Goal: Task Accomplishment & Management: Complete application form

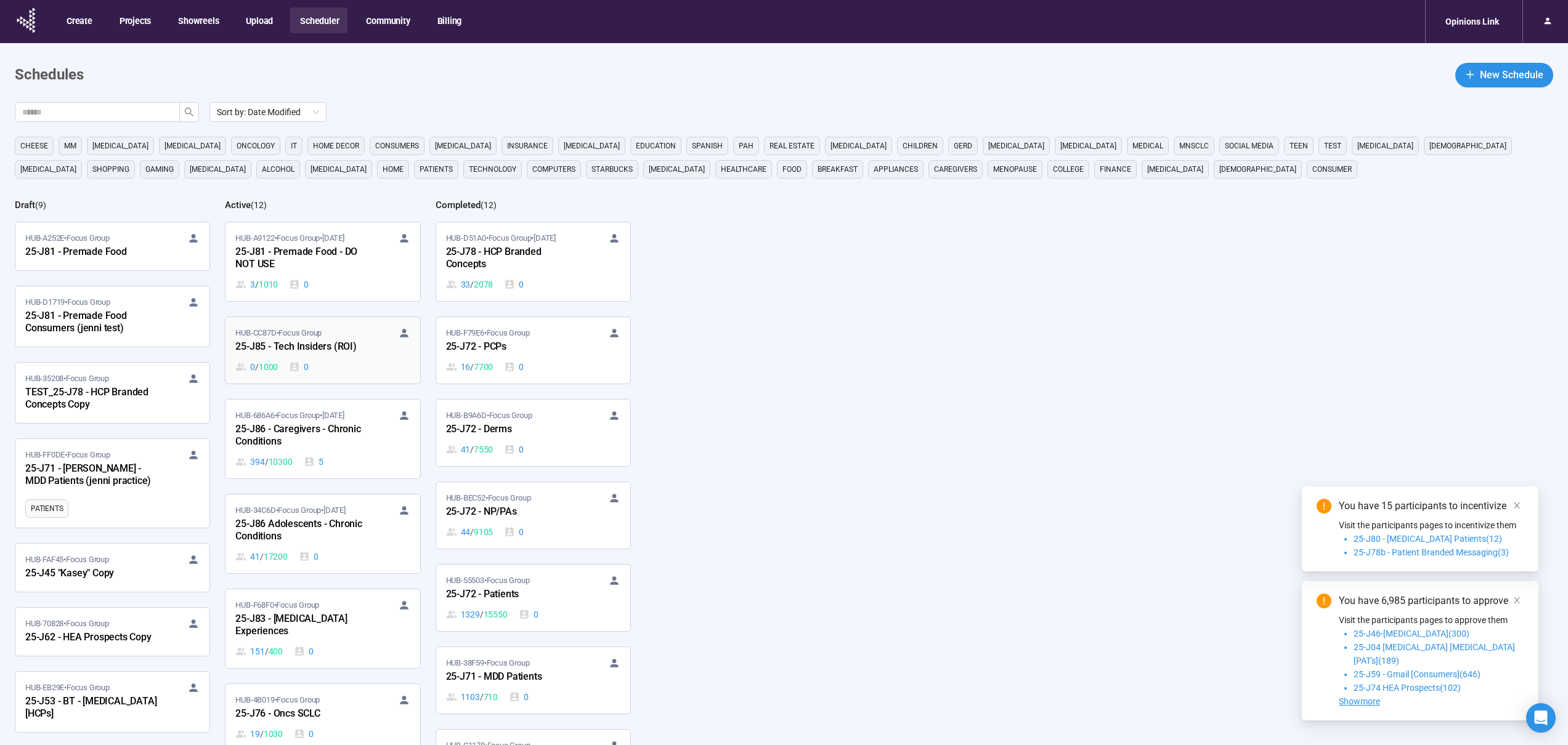
click at [345, 354] on div "25-J85 - Tech Insiders (ROI)" at bounding box center [303, 348] width 136 height 16
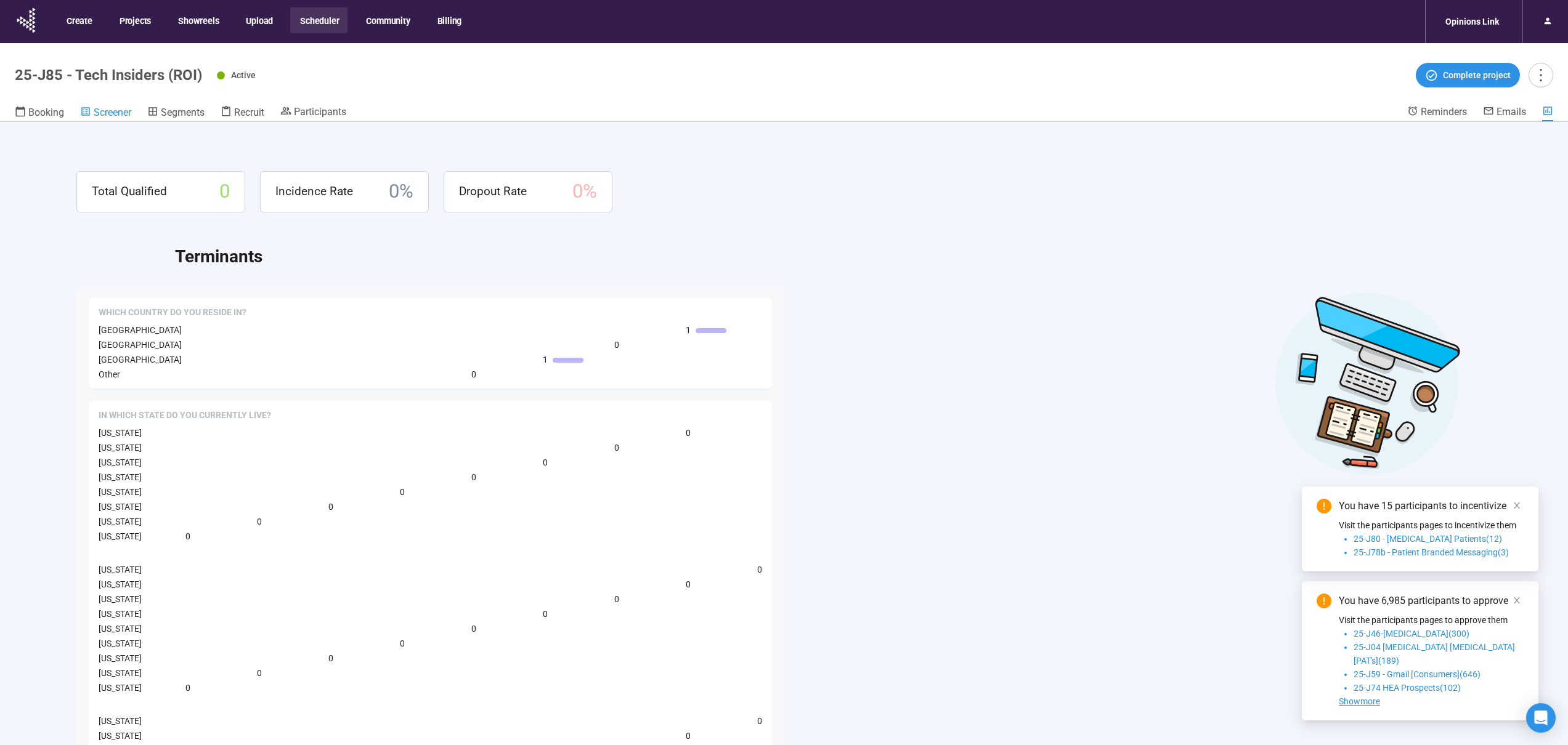
click at [115, 111] on span "Screener" at bounding box center [113, 112] width 38 height 12
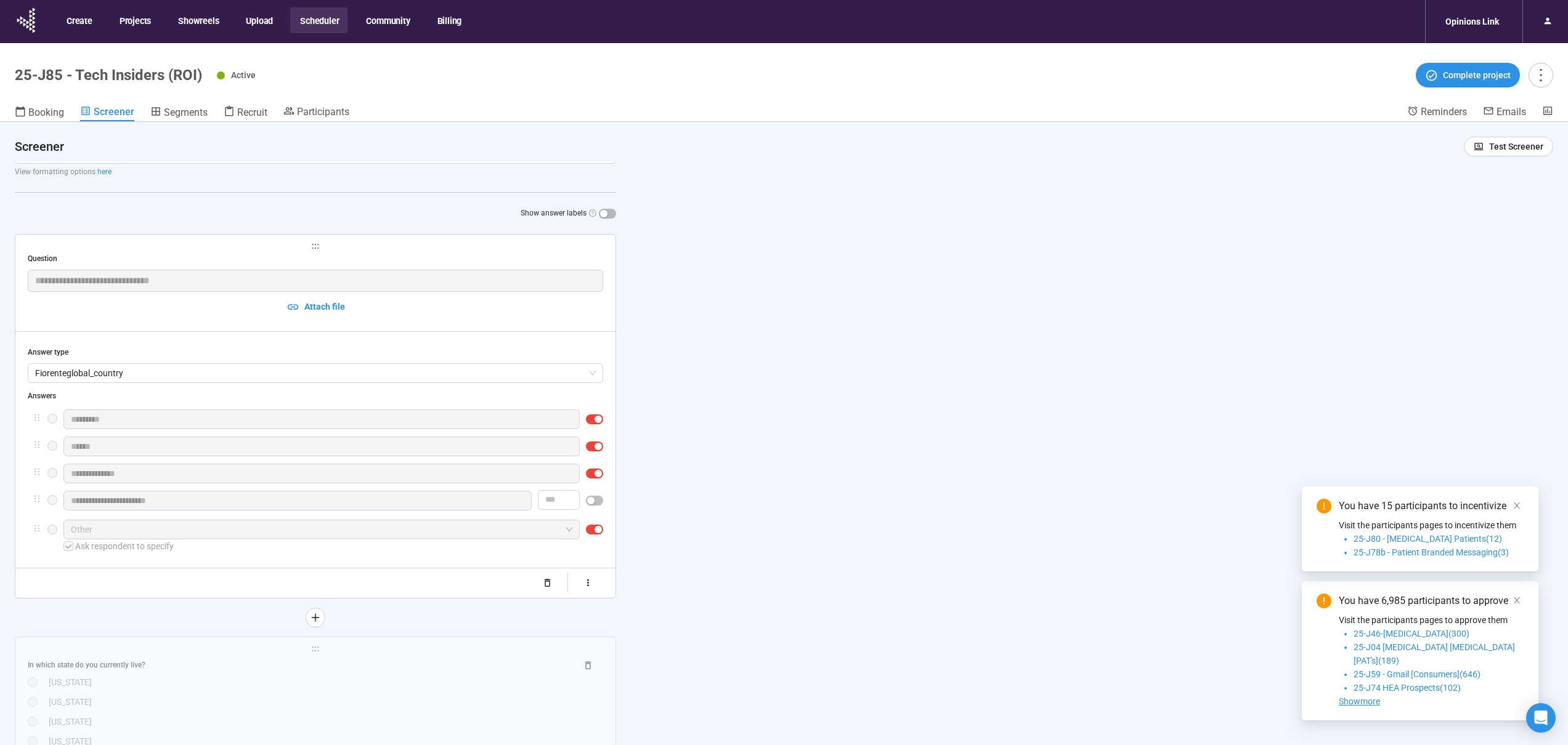
scroll to position [727, 0]
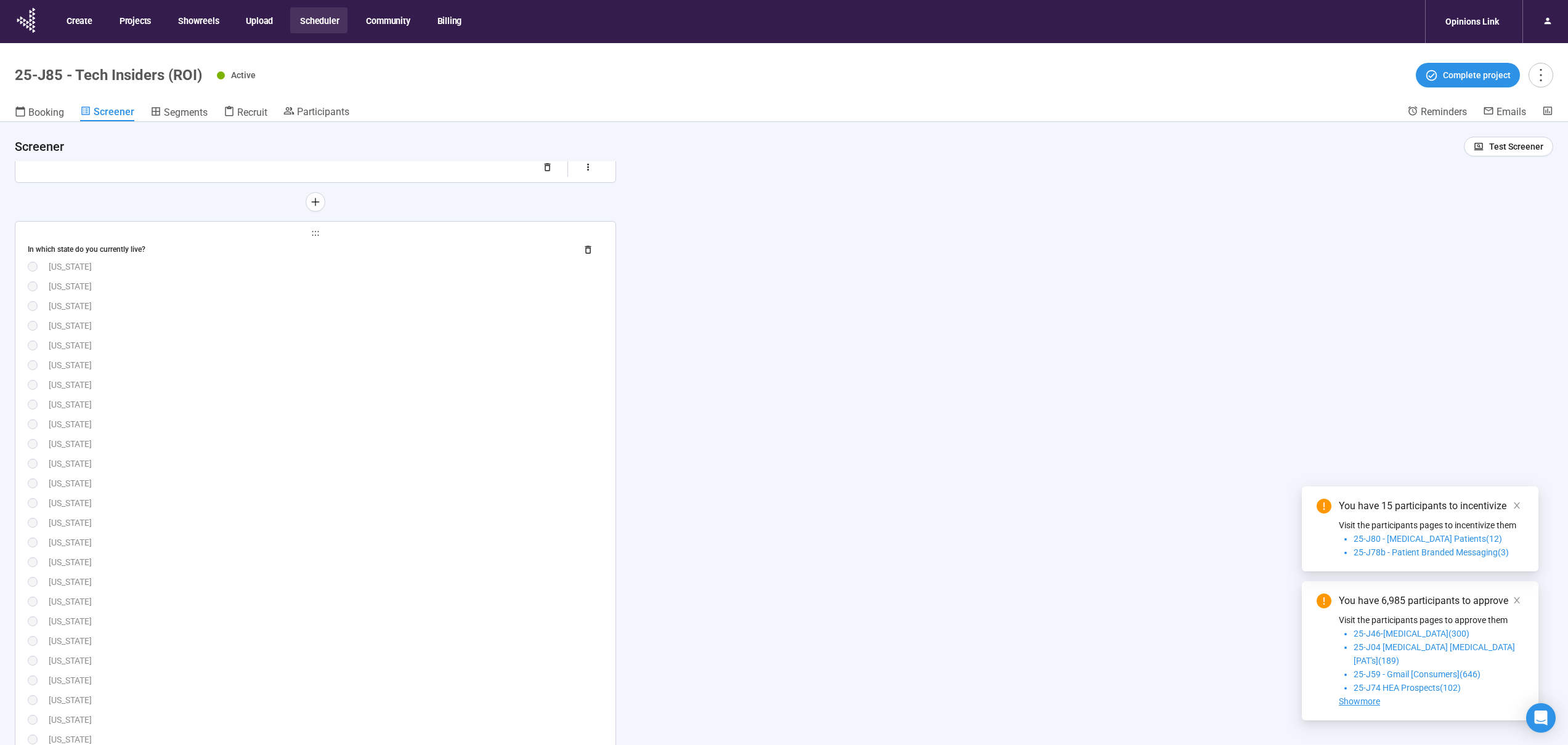
click at [265, 301] on div "Arizona" at bounding box center [326, 306] width 555 height 14
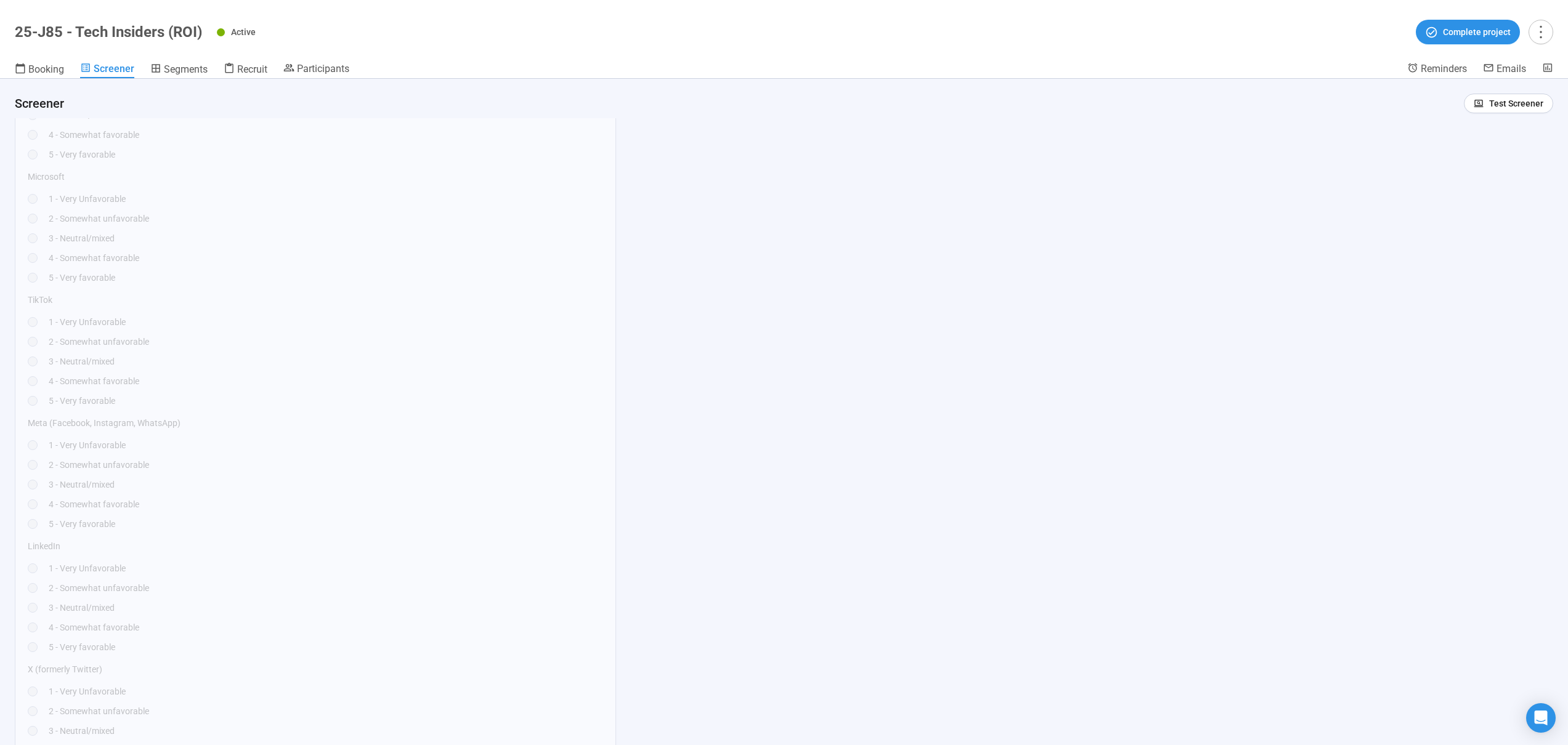
scroll to position [5944, 0]
click at [259, 452] on div "Caucasian / White" at bounding box center [323, 458] width 560 height 14
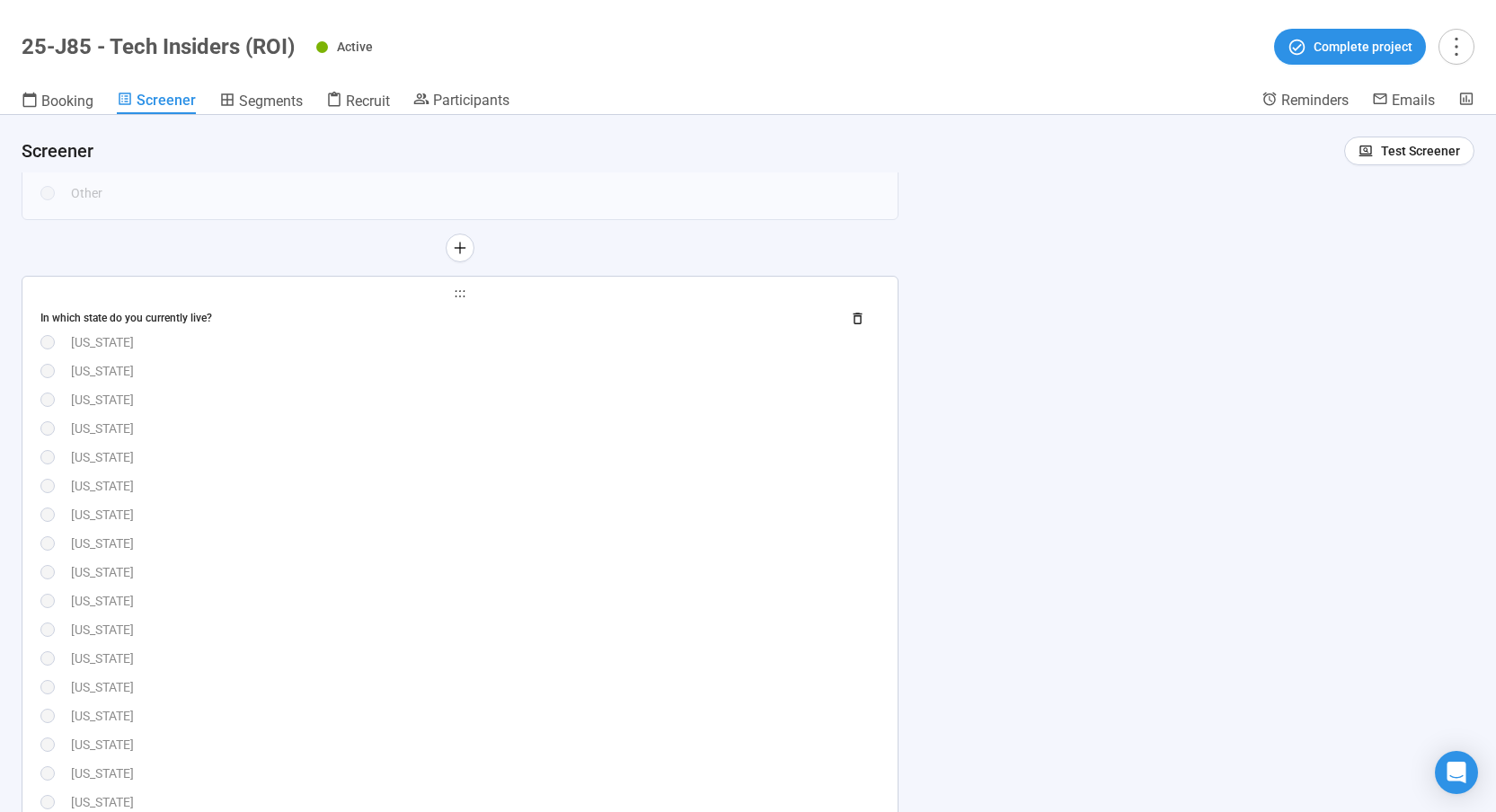
scroll to position [724, 0]
click at [580, 447] on div "California" at bounding box center [475, 454] width 809 height 20
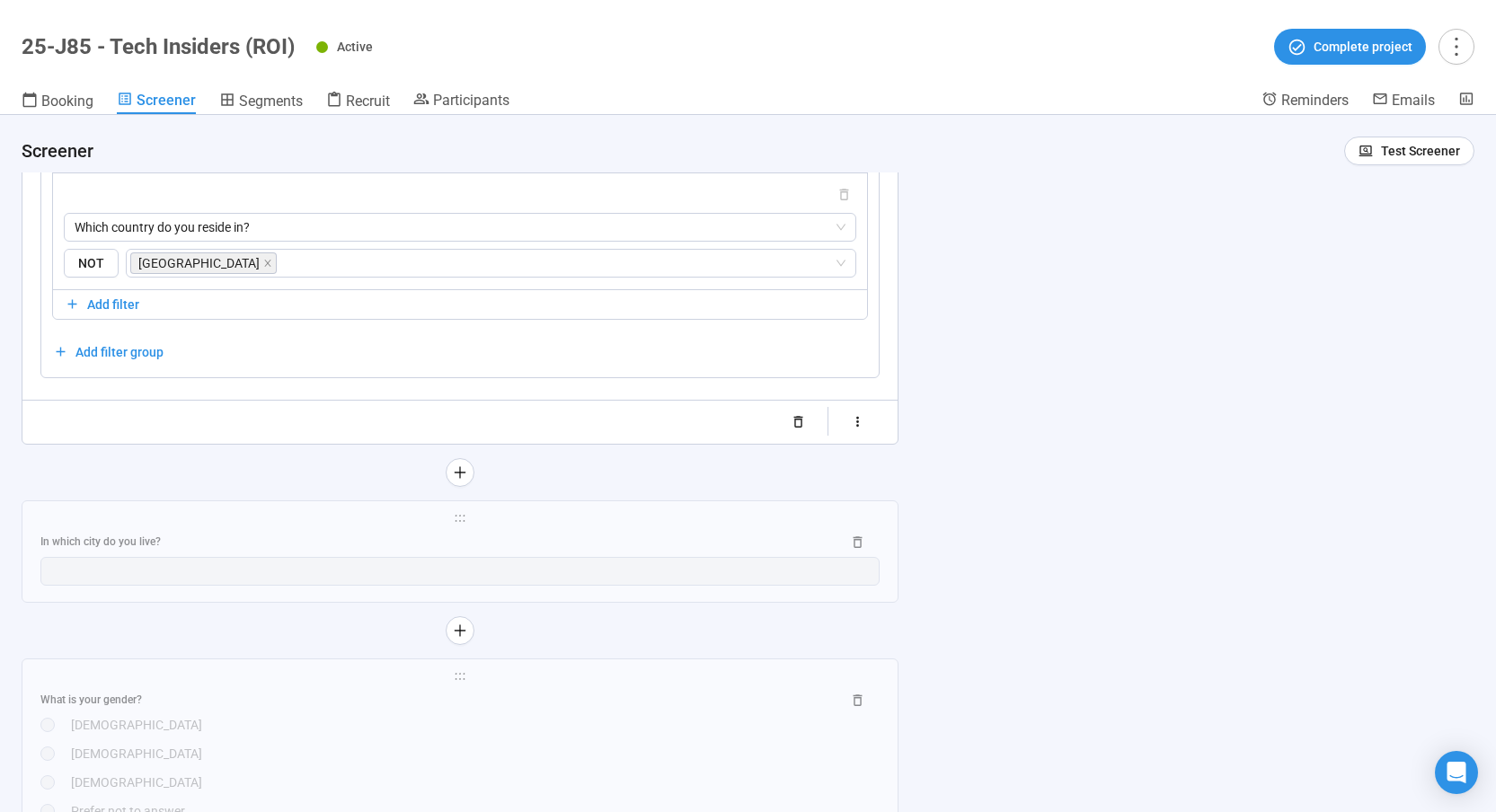
scroll to position [3625, 0]
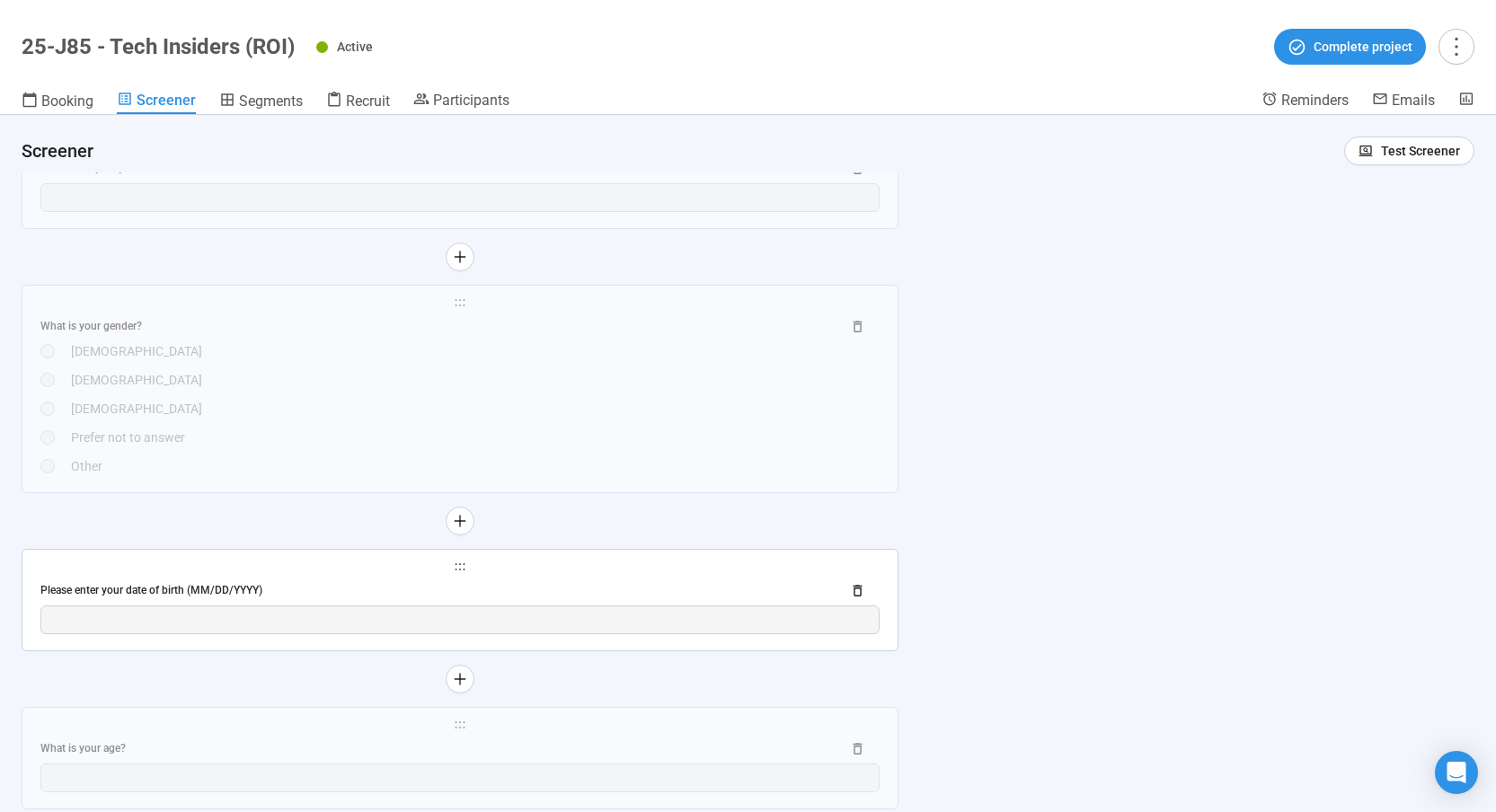
click at [583, 573] on span "holder" at bounding box center [459, 567] width 839 height 13
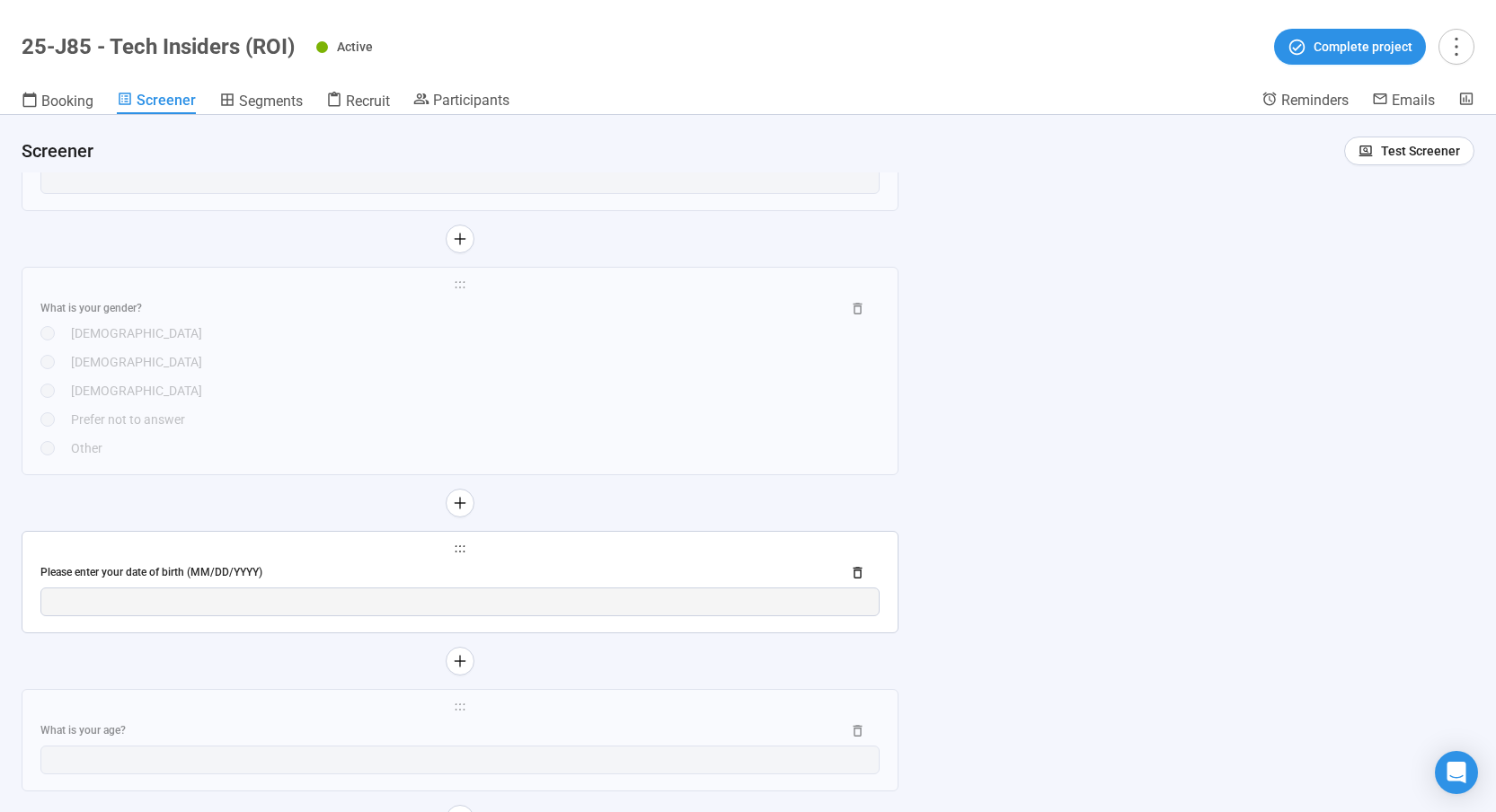
scroll to position [3665, 0]
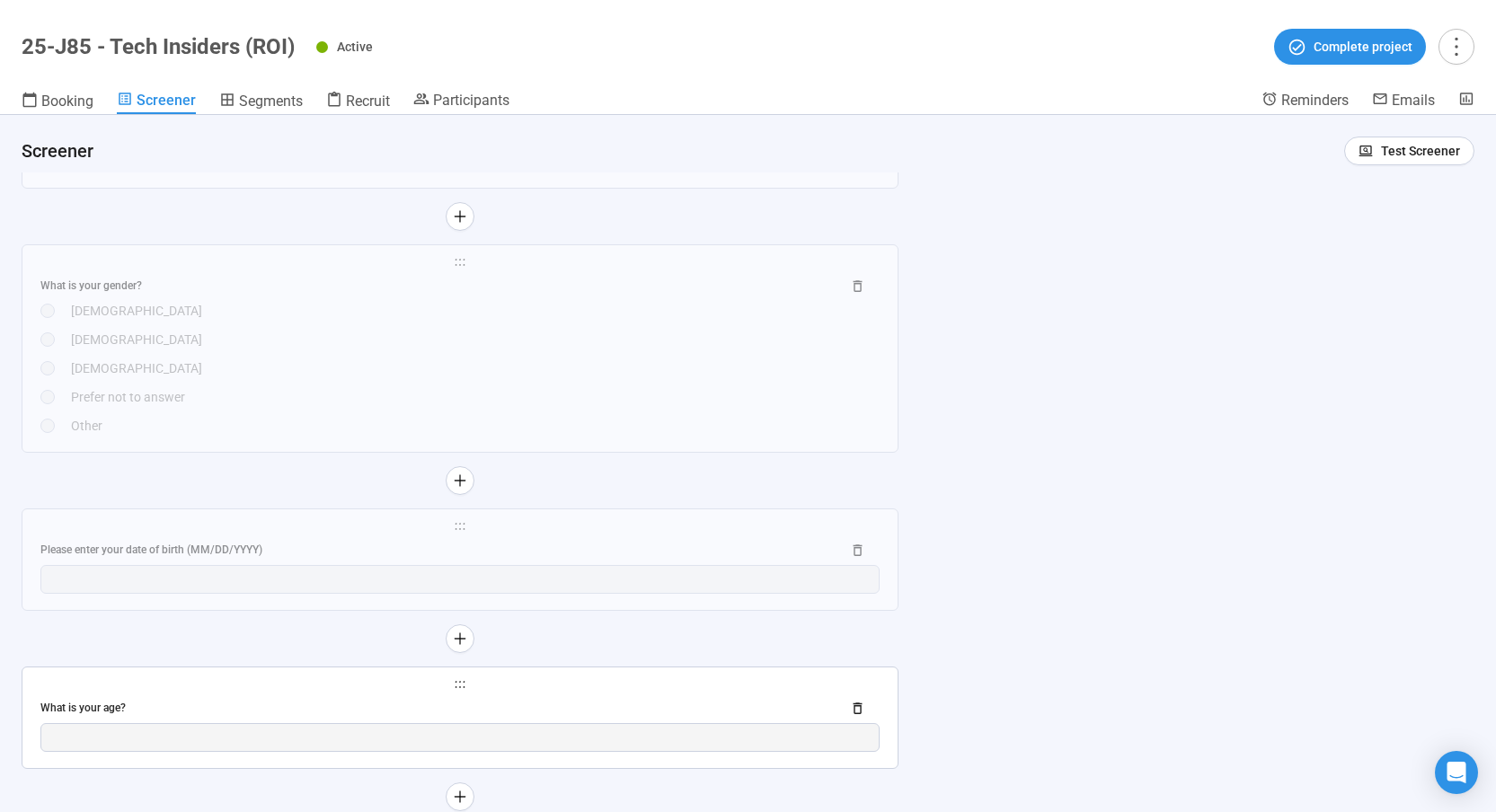
click at [578, 694] on div "**********" at bounding box center [460, 717] width 875 height 100
click at [578, 698] on div "What is your age?" at bounding box center [459, 709] width 839 height 29
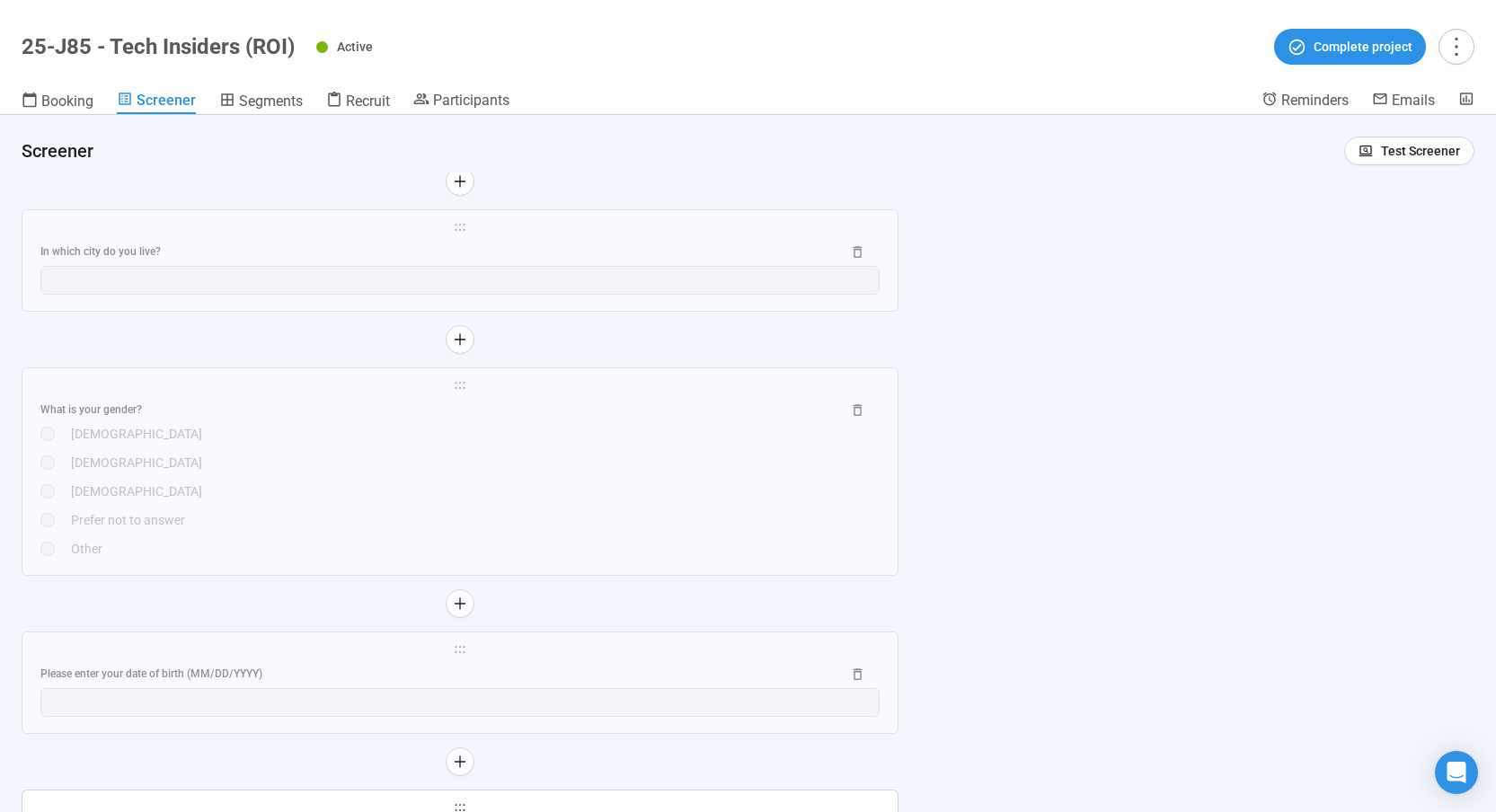
scroll to position [2510, 0]
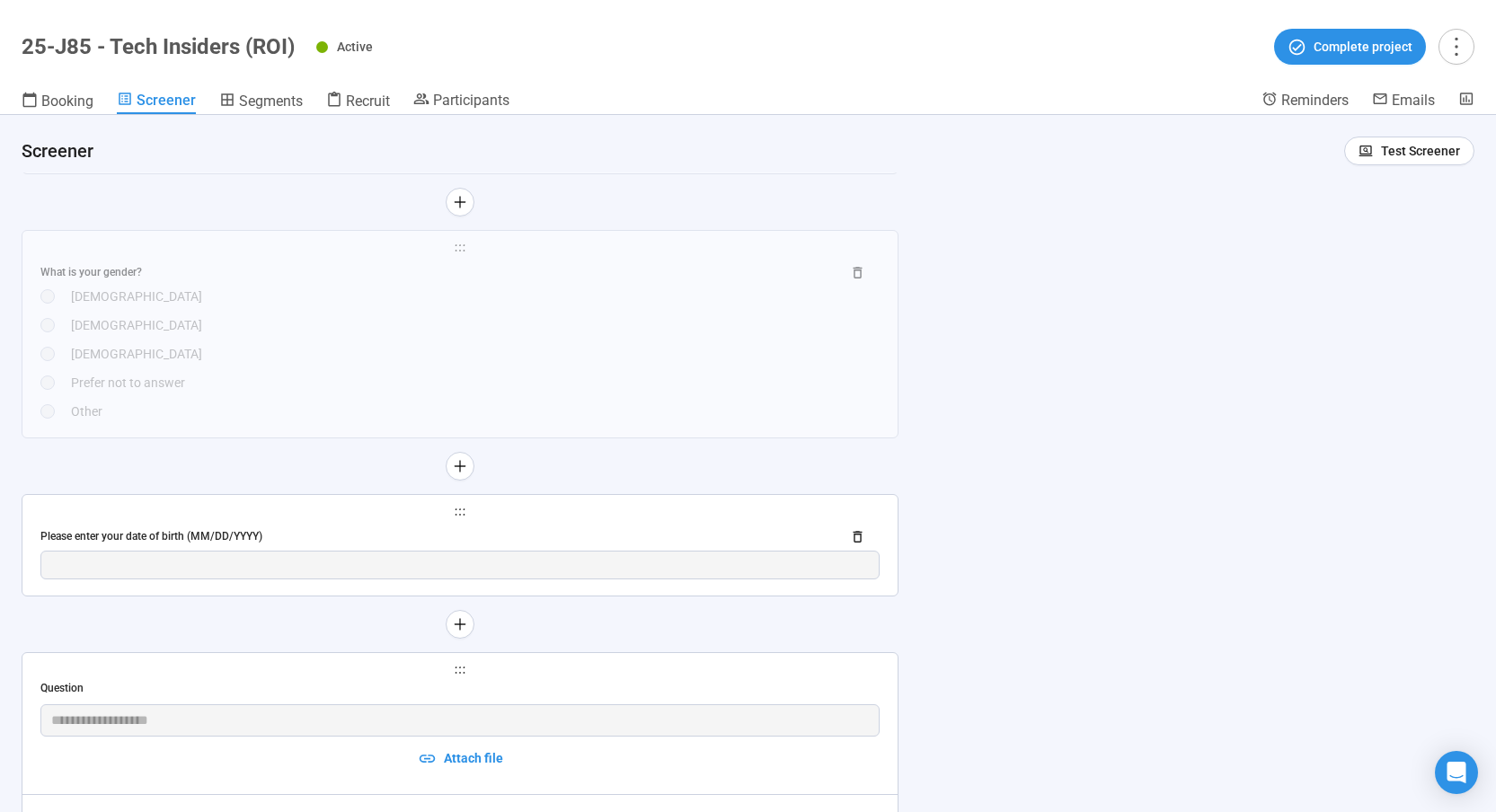
click at [545, 531] on div "Please enter your date of birth (MM/DD/YYYY)" at bounding box center [433, 536] width 786 height 17
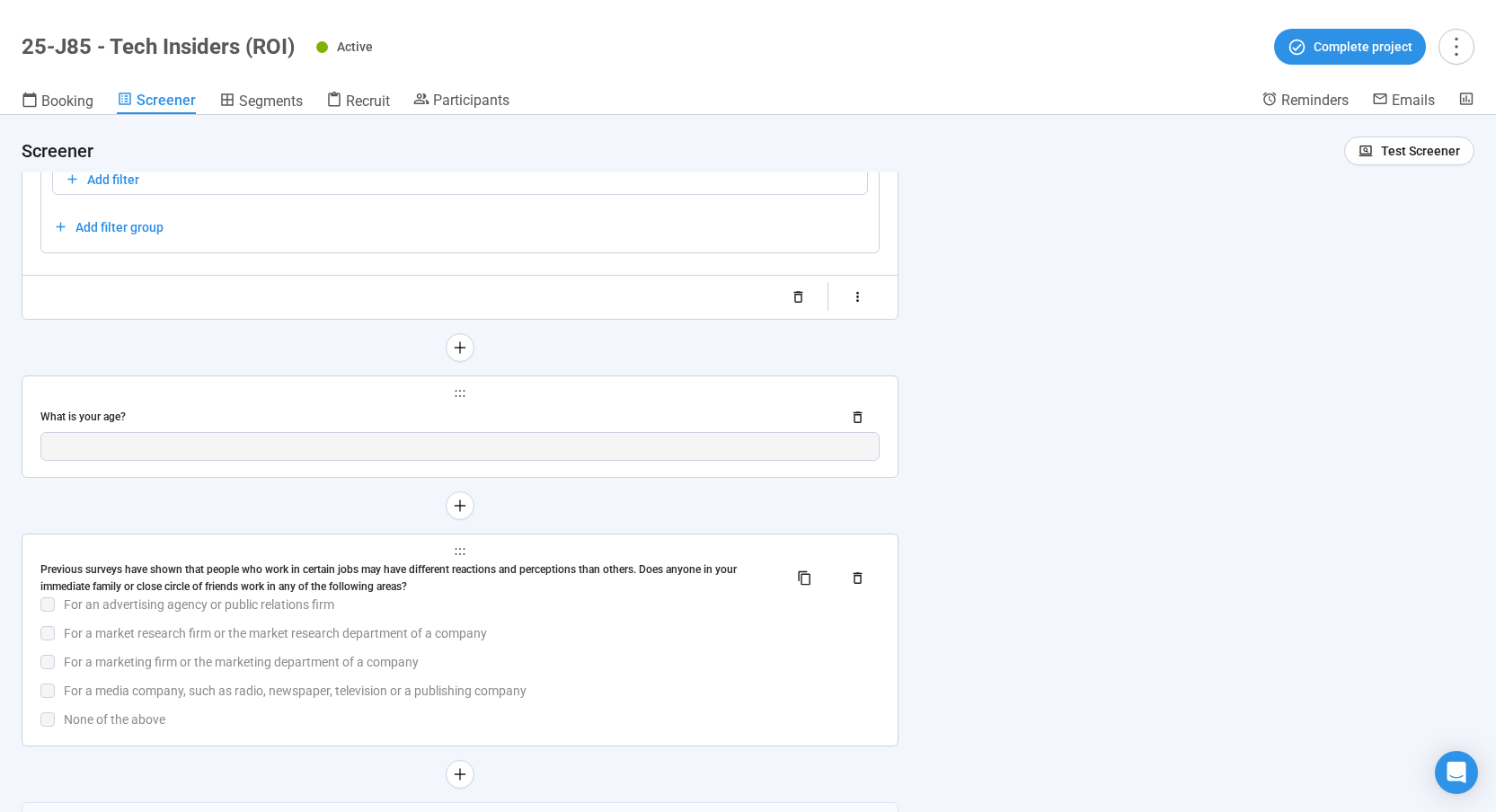
scroll to position [3458, 0]
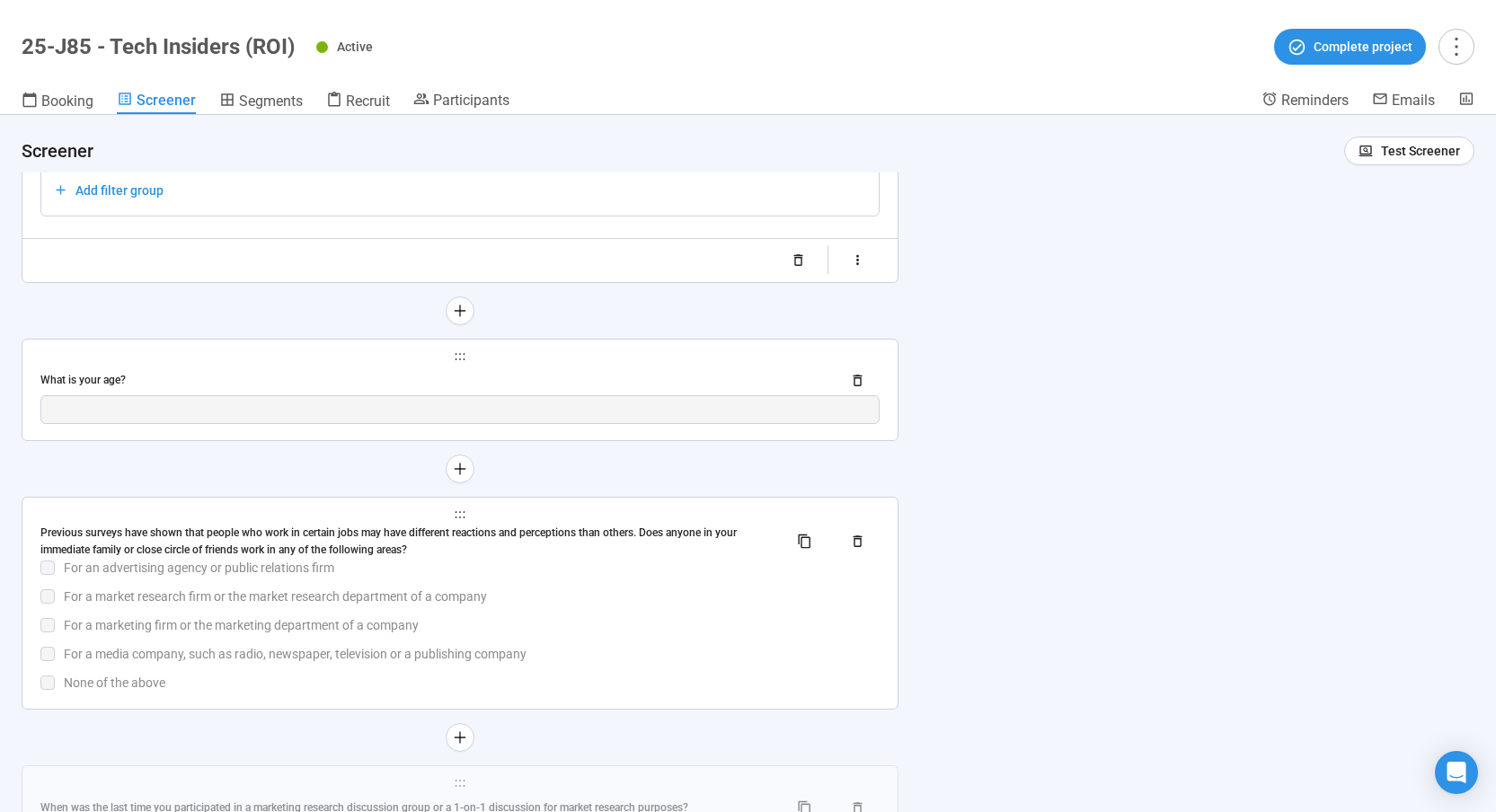
click at [571, 657] on div "For a media company, such as radio, newspaper, television or a publishing compa…" at bounding box center [471, 653] width 816 height 20
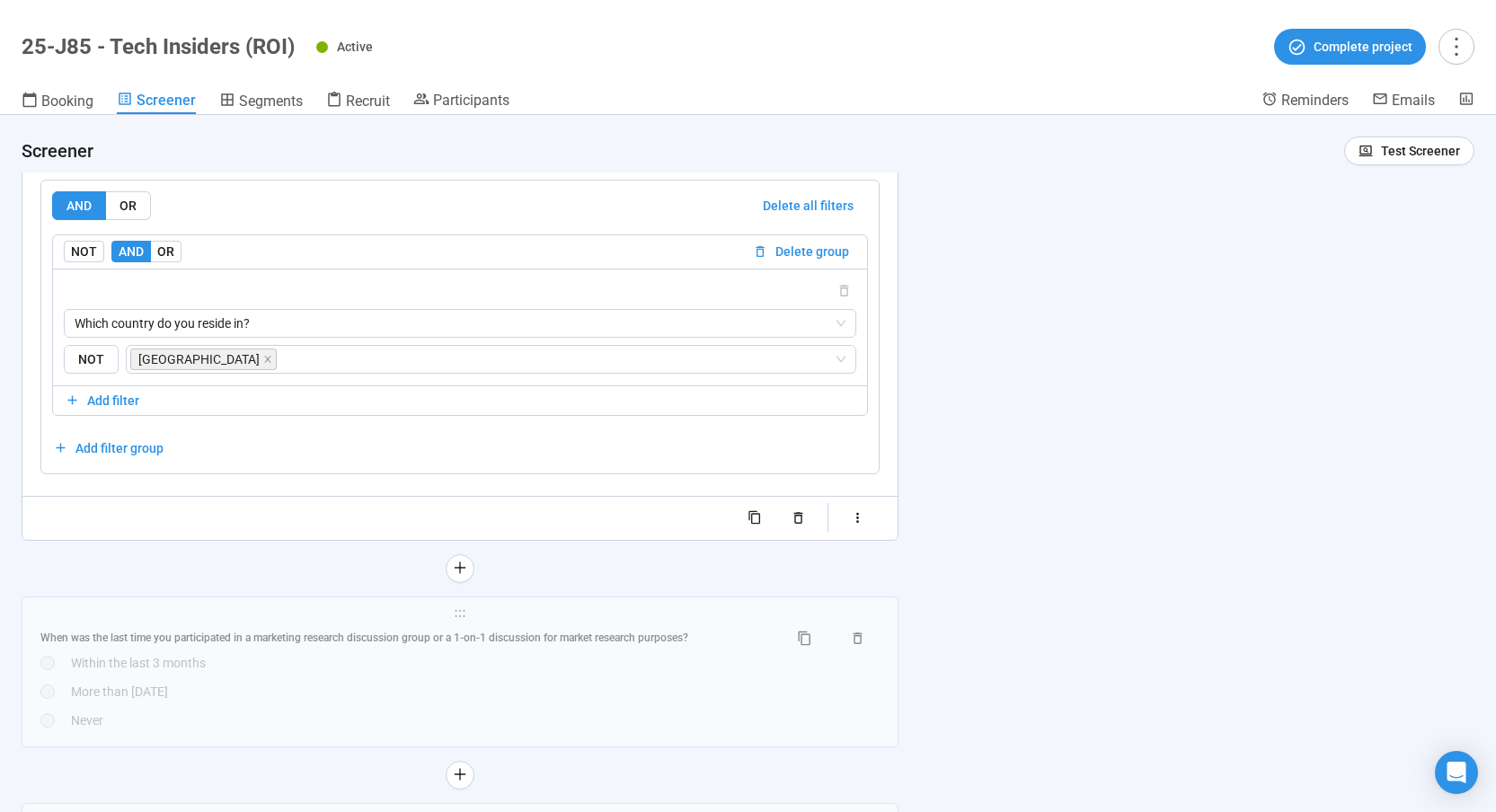
scroll to position [3835, 0]
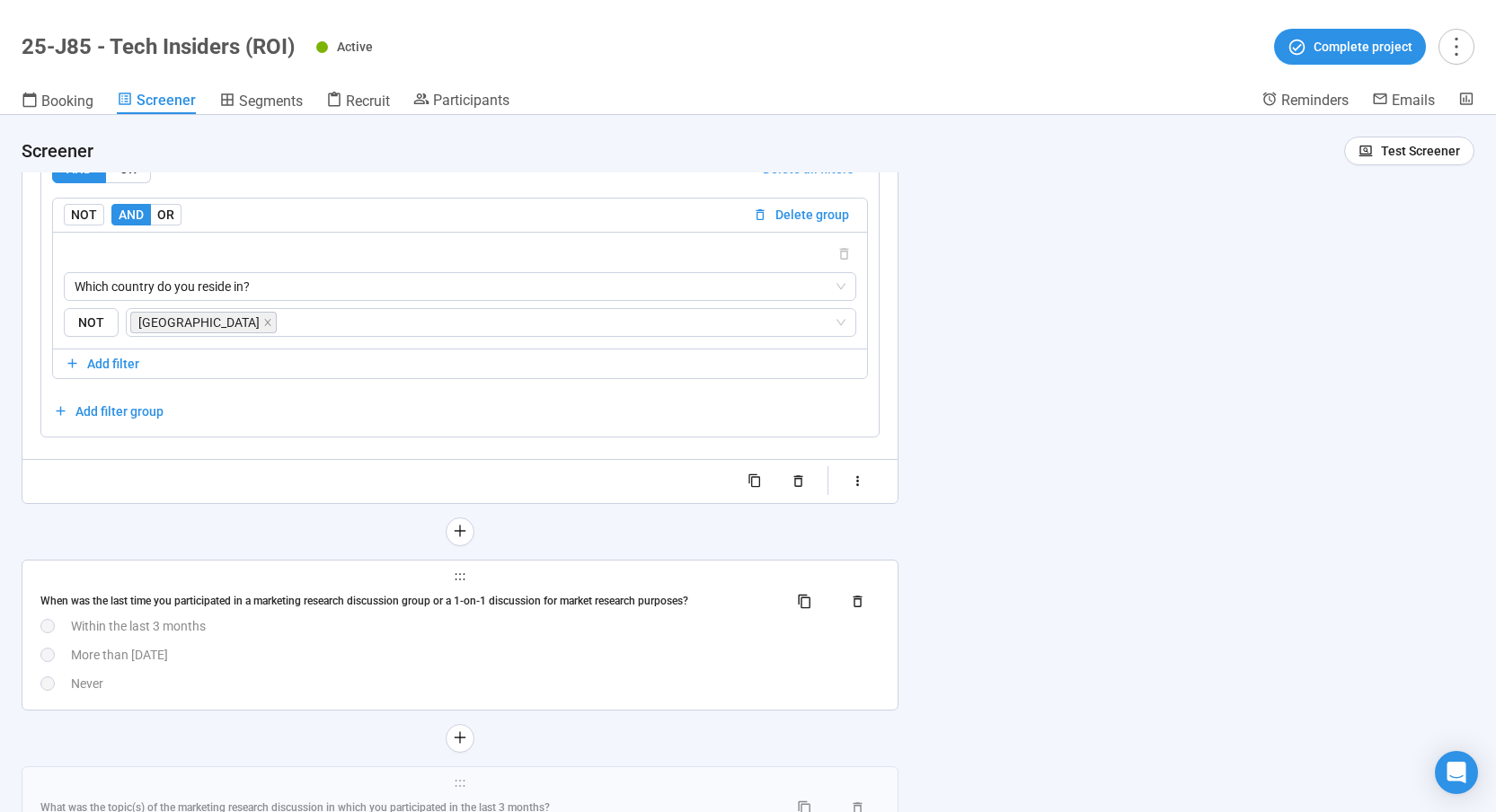
click at [554, 653] on div "More than 3 months ago" at bounding box center [475, 654] width 809 height 20
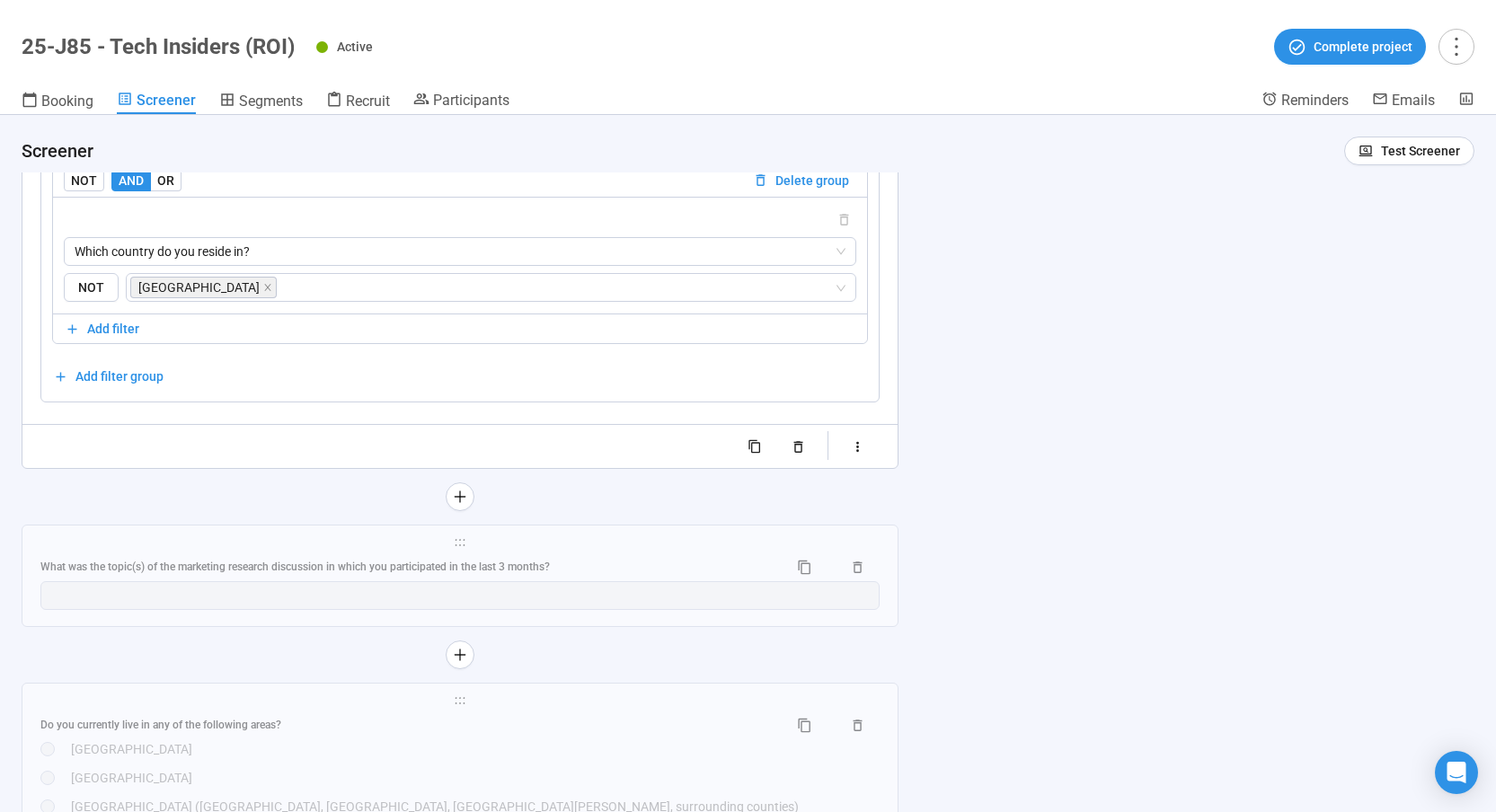
scroll to position [4044, 0]
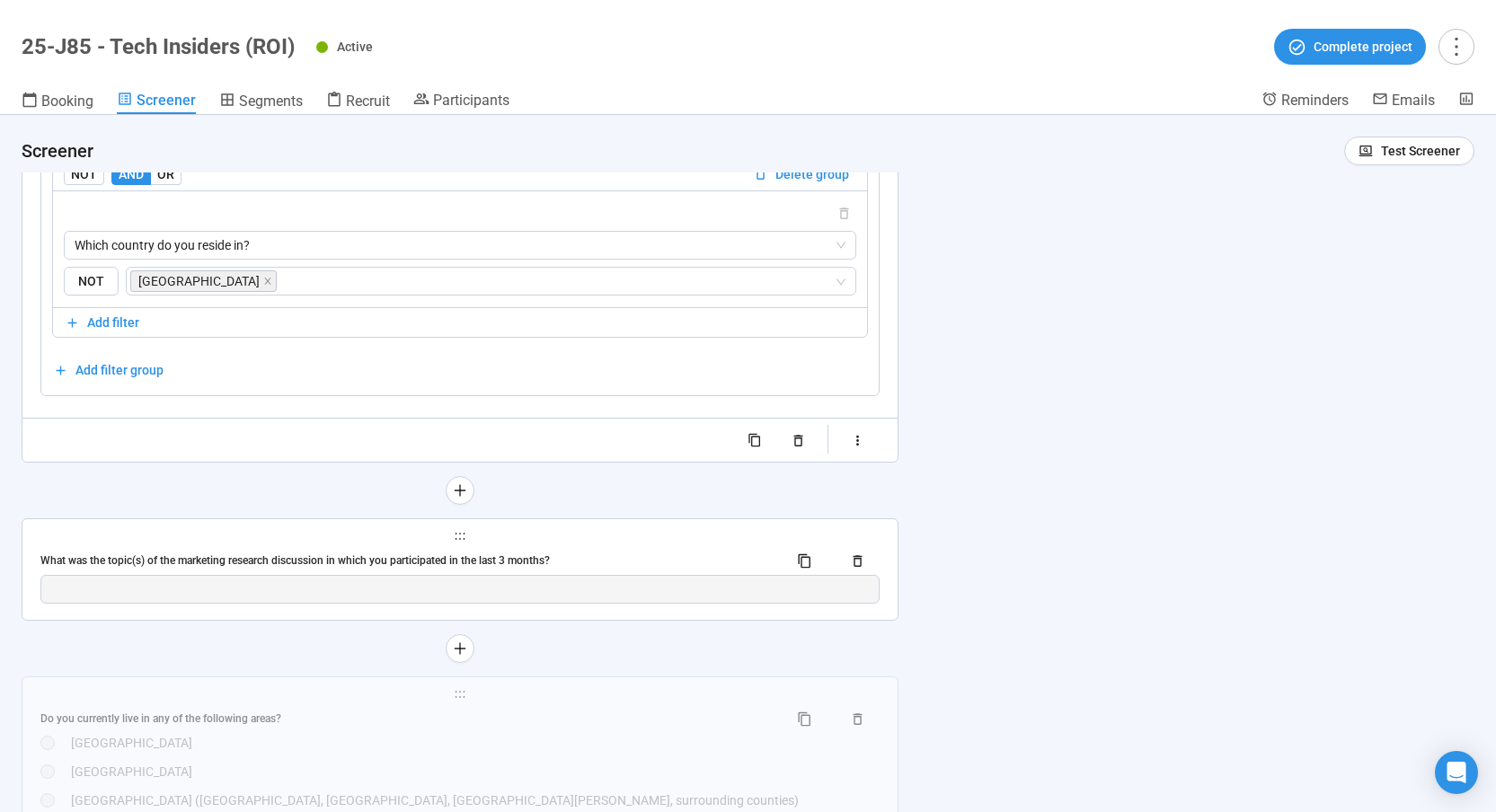
click at [614, 560] on div "What was the topic(s) of the marketing research discussion in which you partici…" at bounding box center [407, 560] width 733 height 17
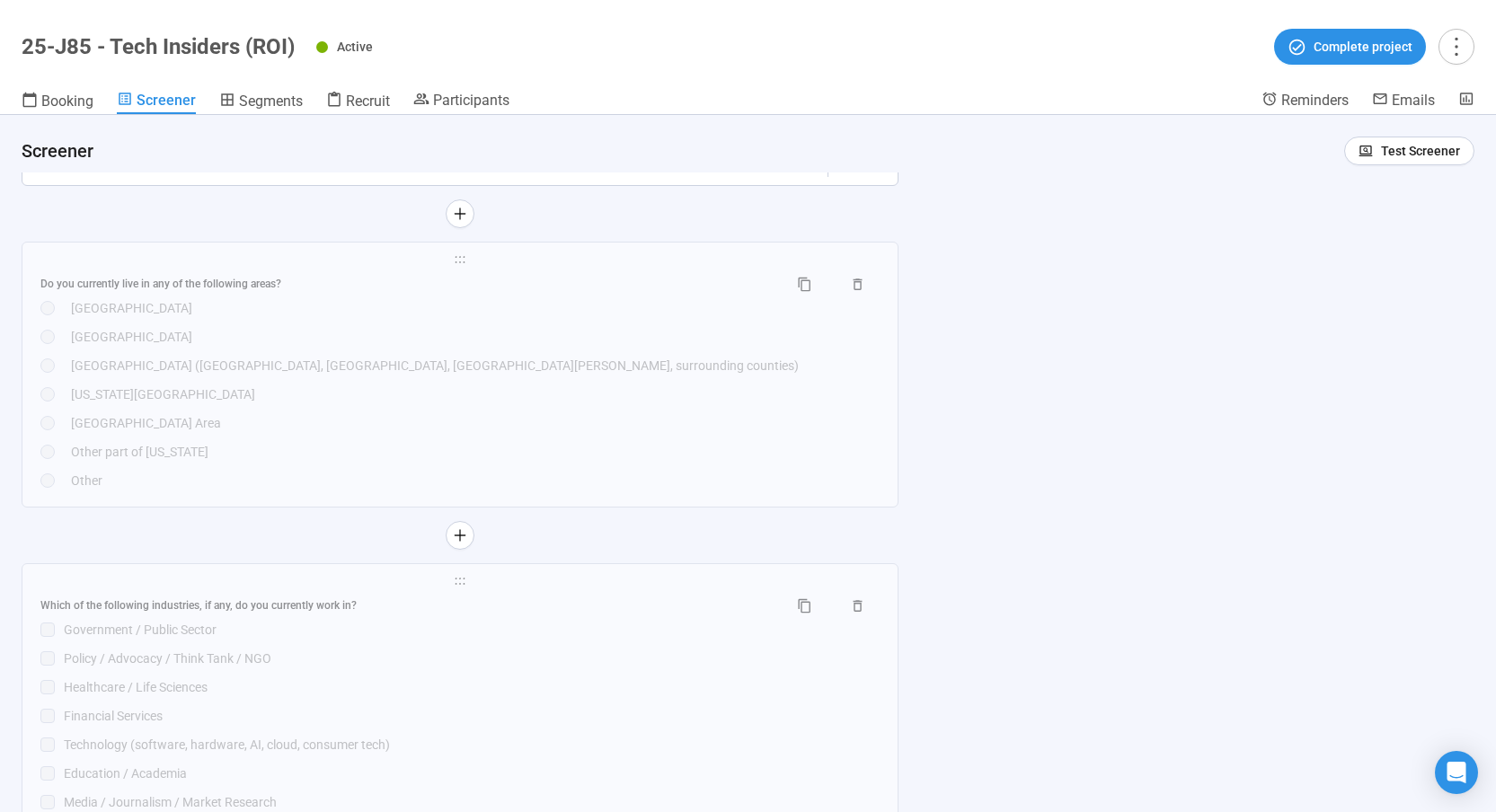
scroll to position [4520, 0]
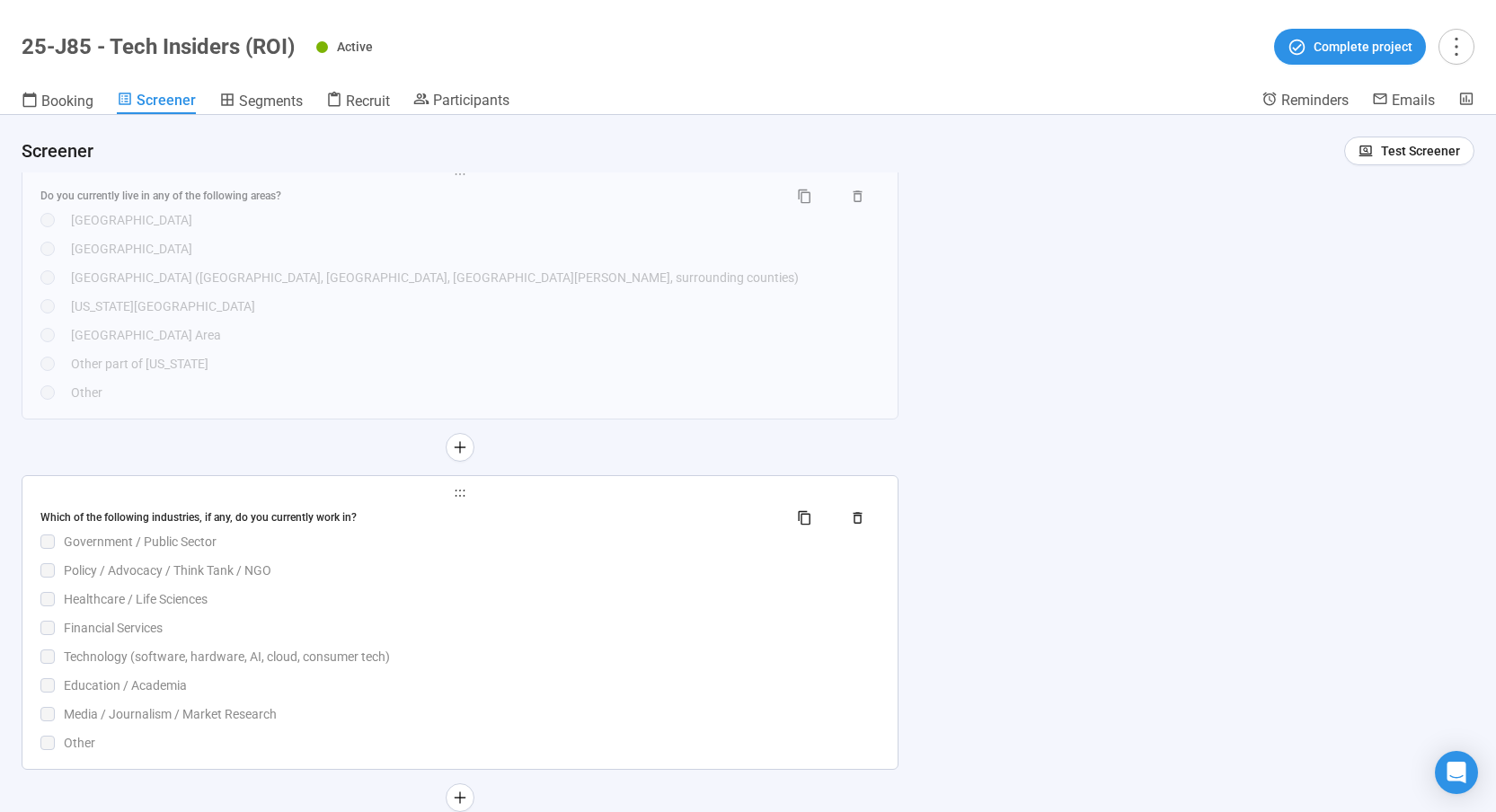
click at [559, 621] on div "Which of the following industries, if any, do you currently work in? Government…" at bounding box center [459, 628] width 839 height 250
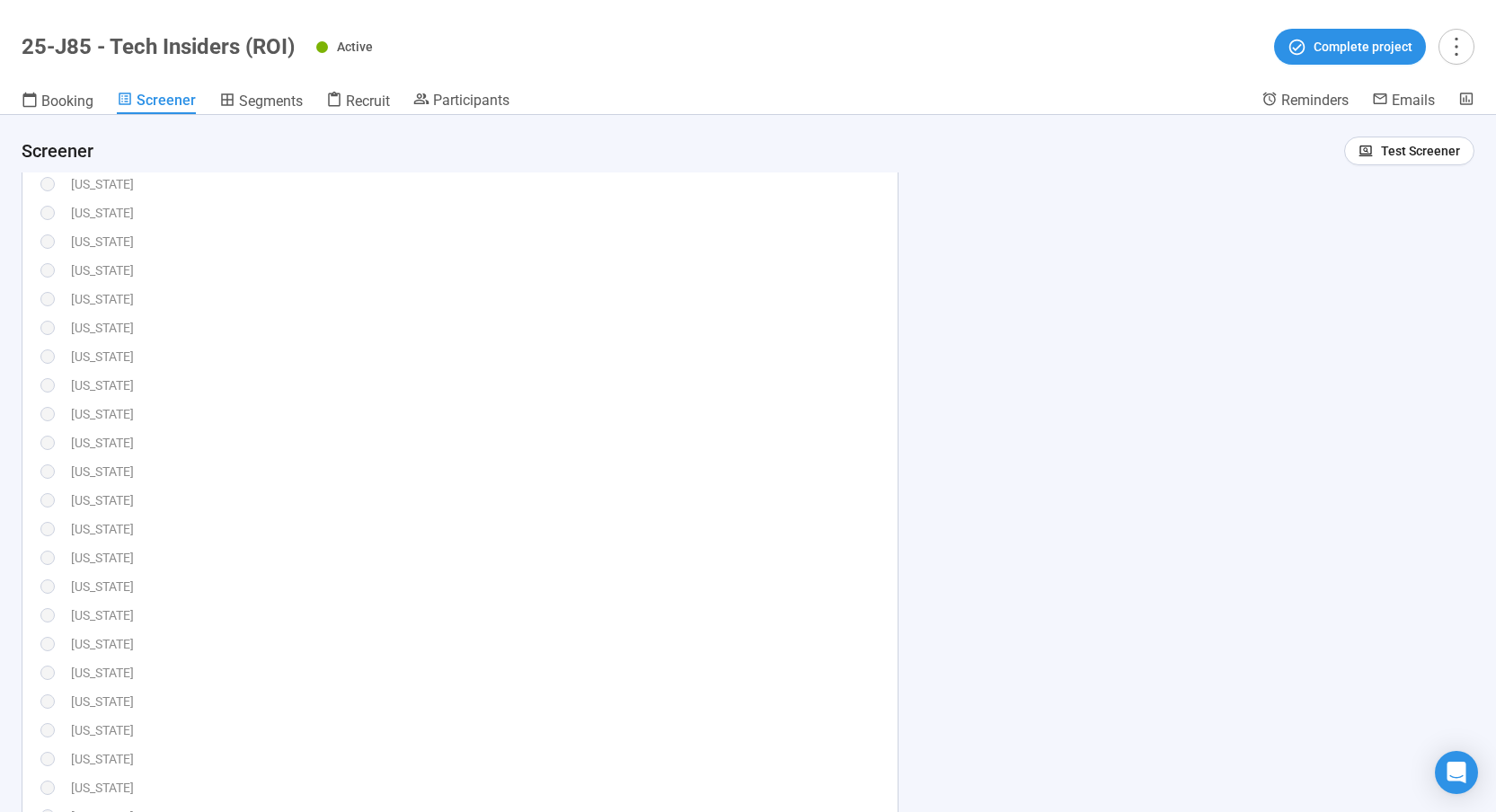
scroll to position [772, 0]
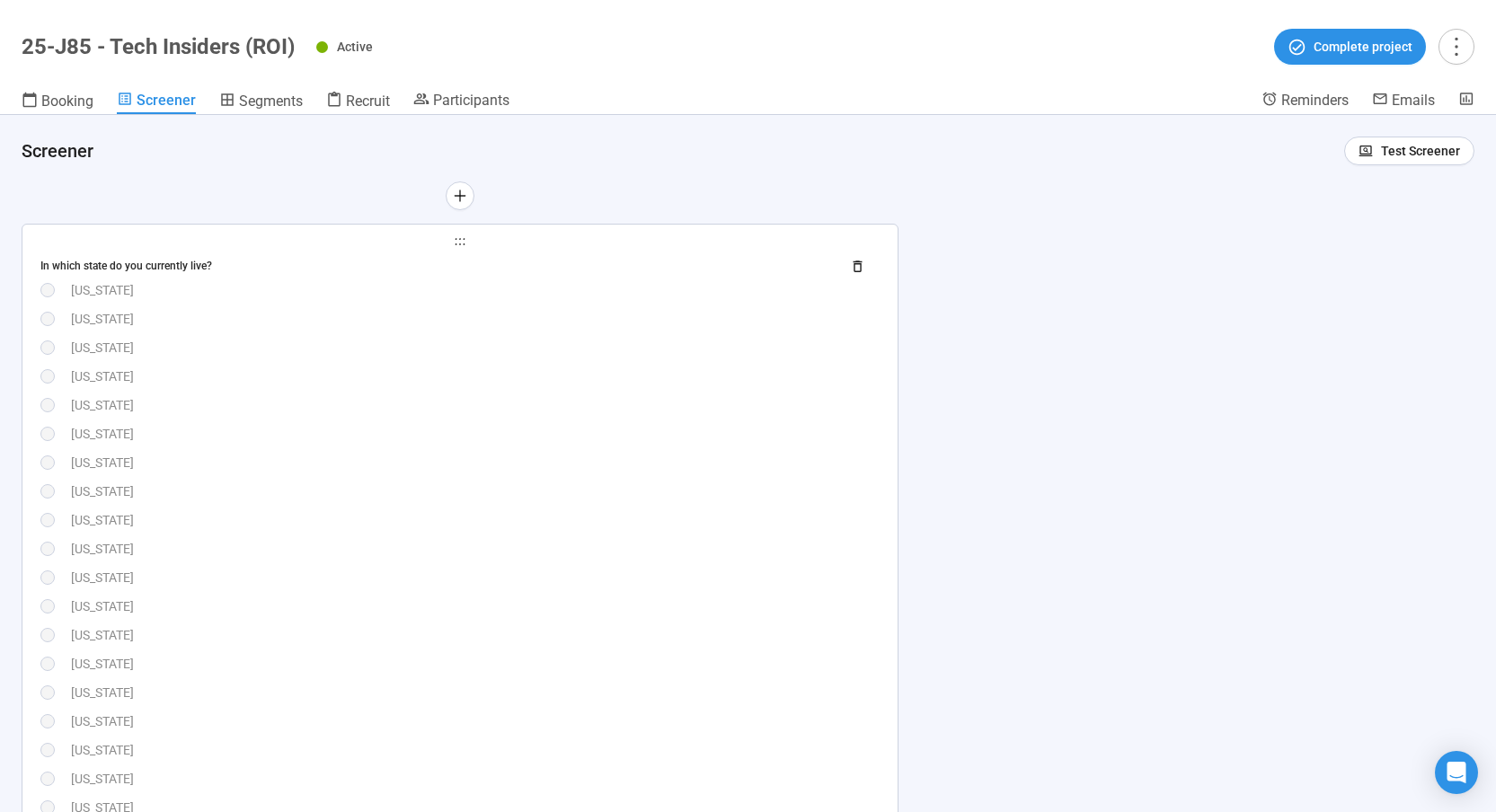
click at [608, 540] on div "Georgia" at bounding box center [475, 549] width 809 height 20
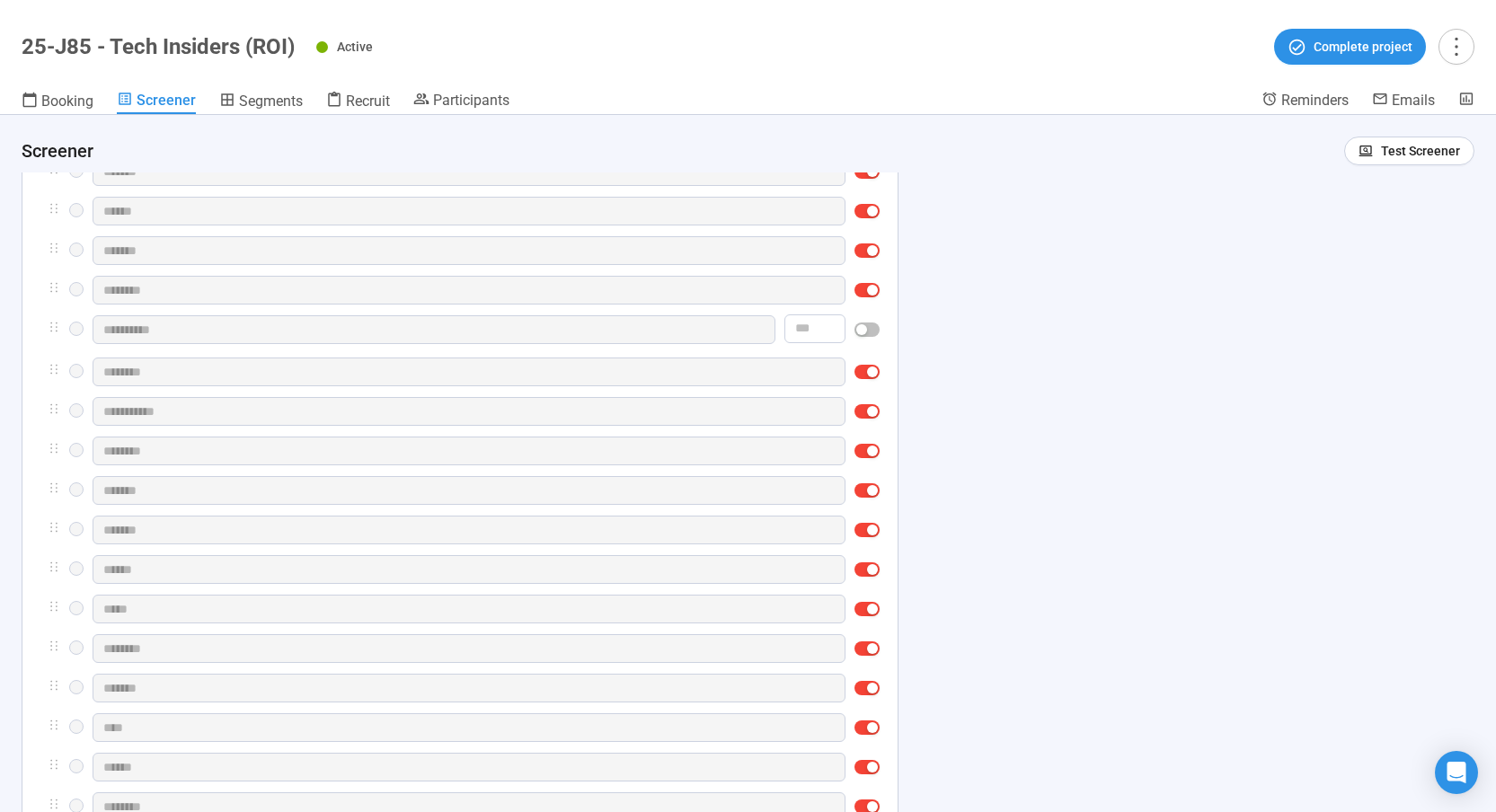
scroll to position [915, 0]
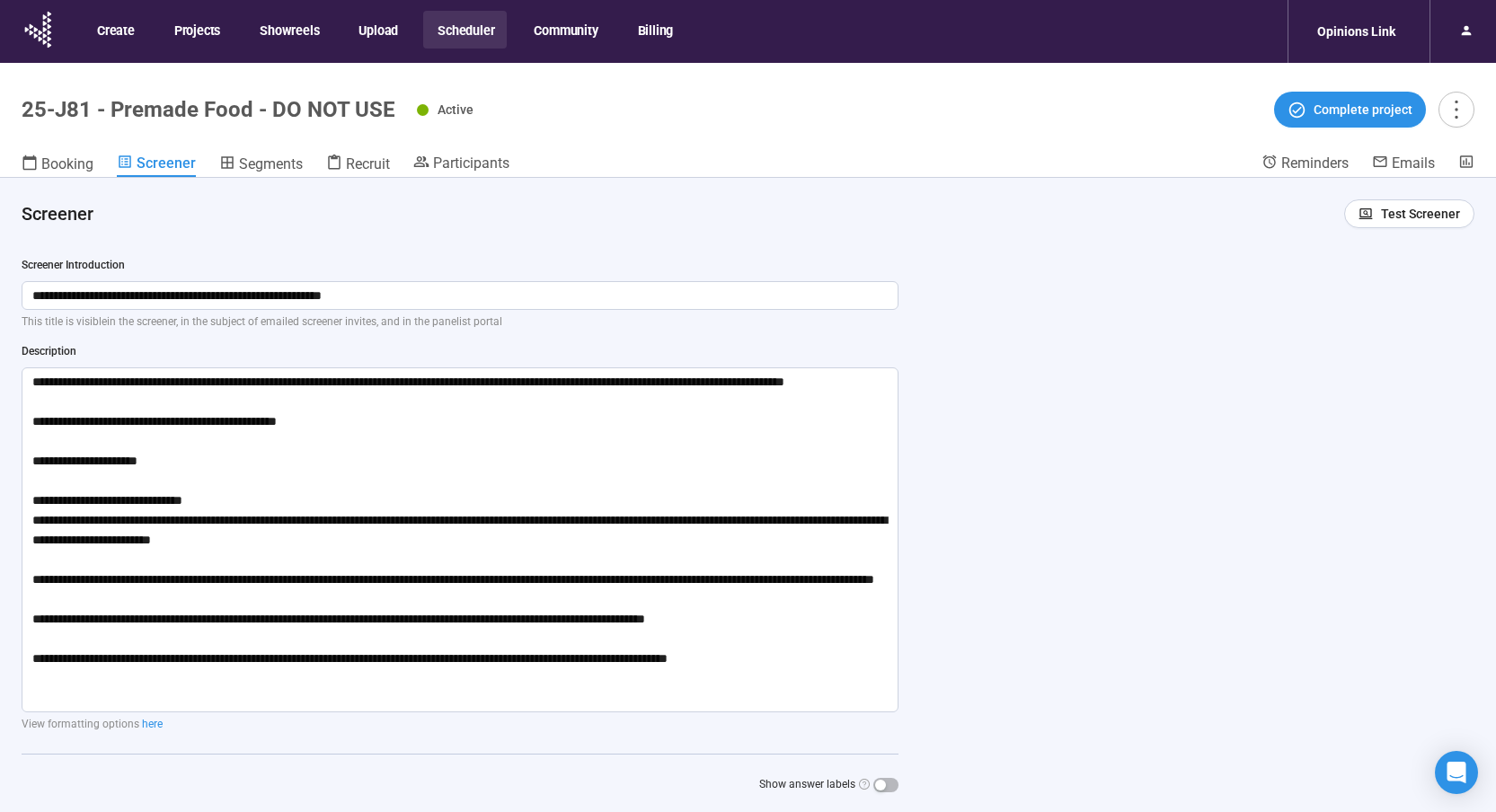
scroll to position [41, 0]
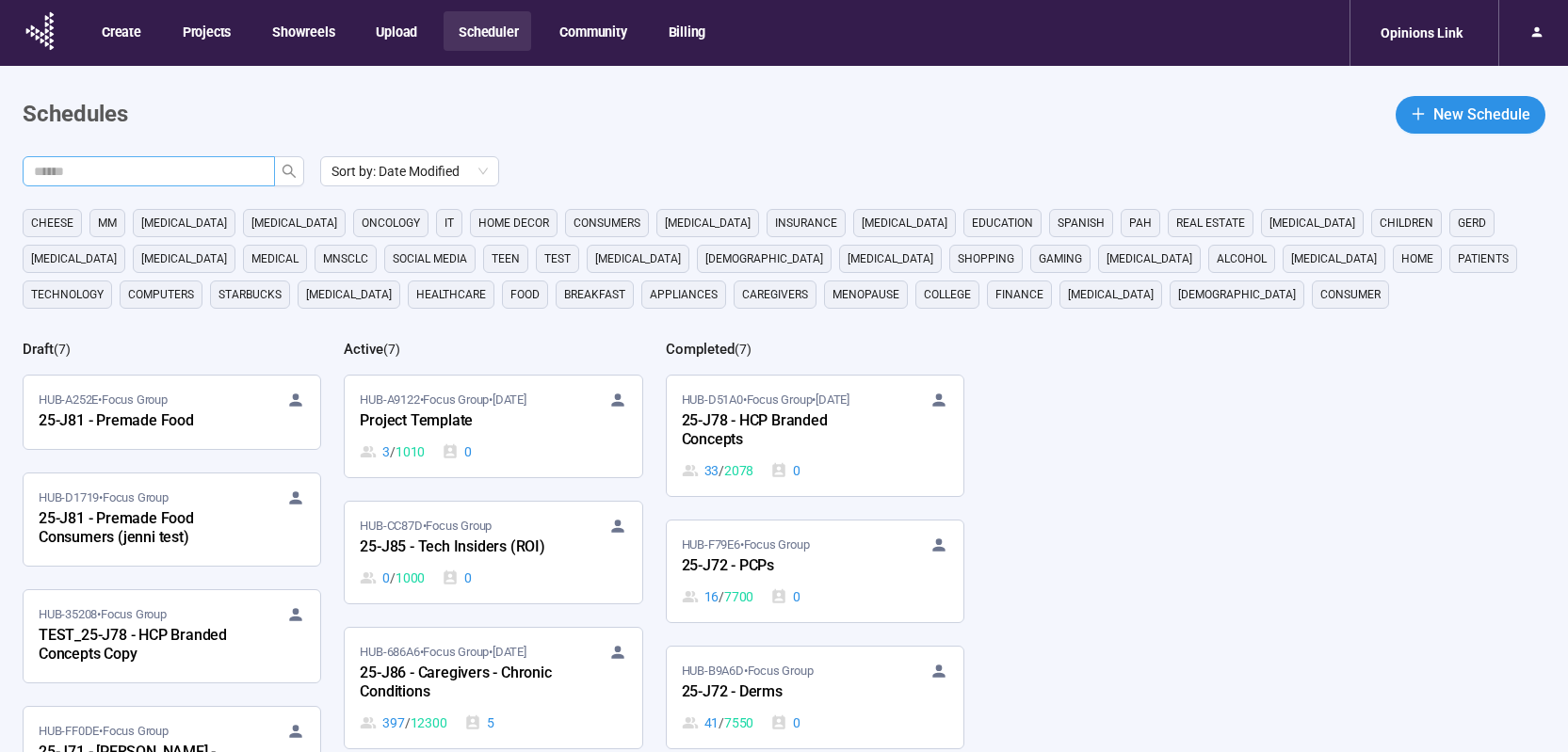
click at [210, 172] on input "text" at bounding box center [140, 171] width 215 height 21
click at [175, 170] on input "text" at bounding box center [140, 171] width 215 height 21
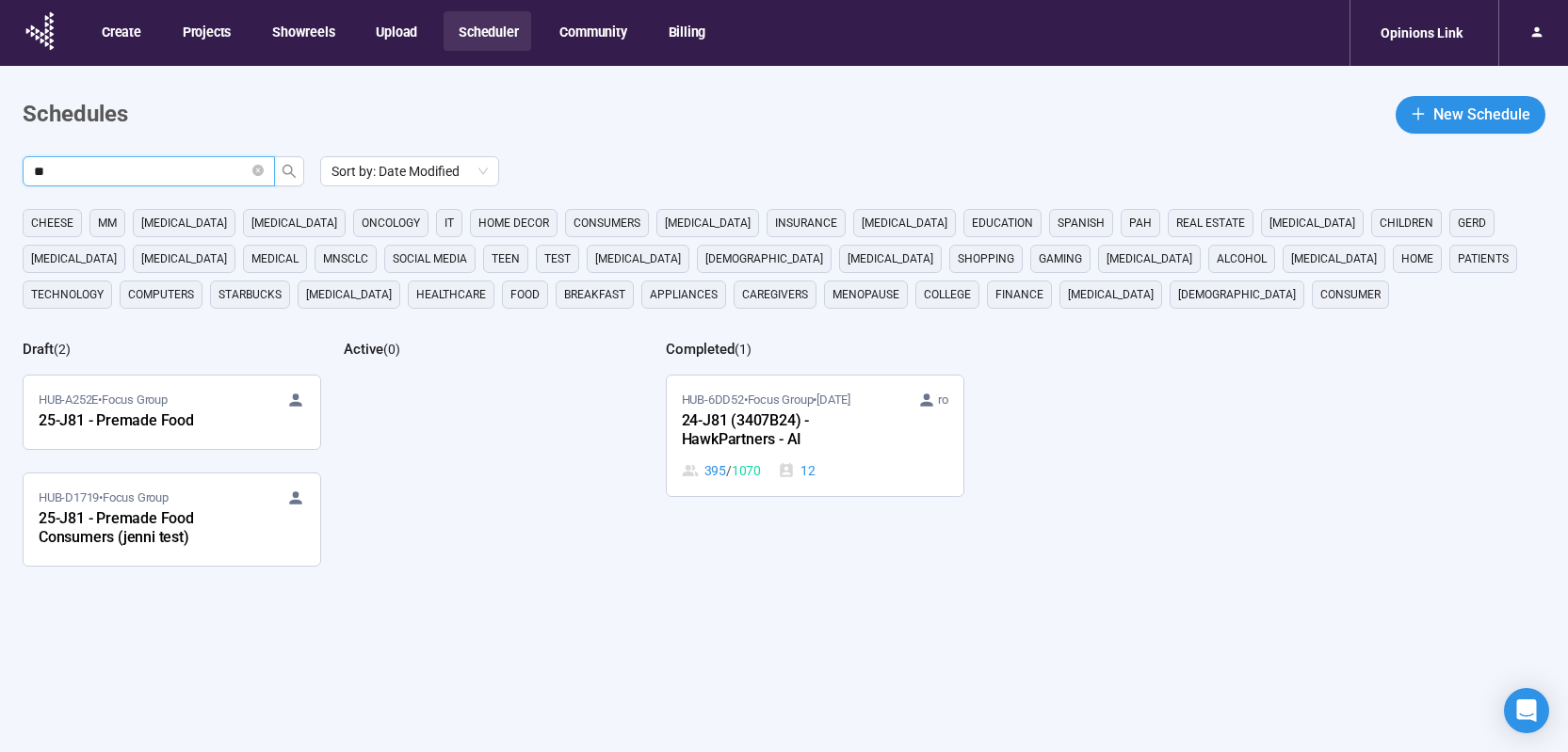
type input "*"
type input "****"
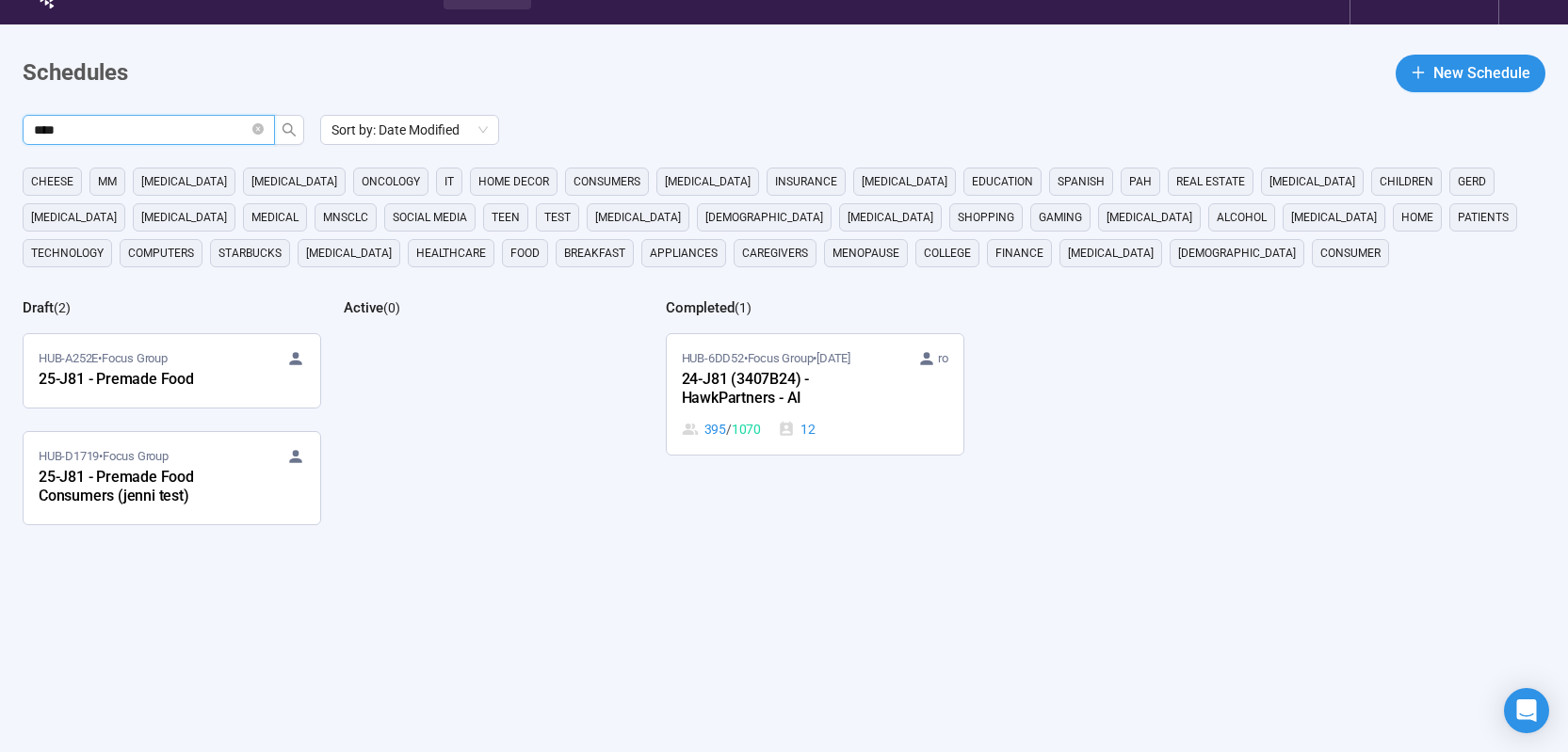
scroll to position [44, 0]
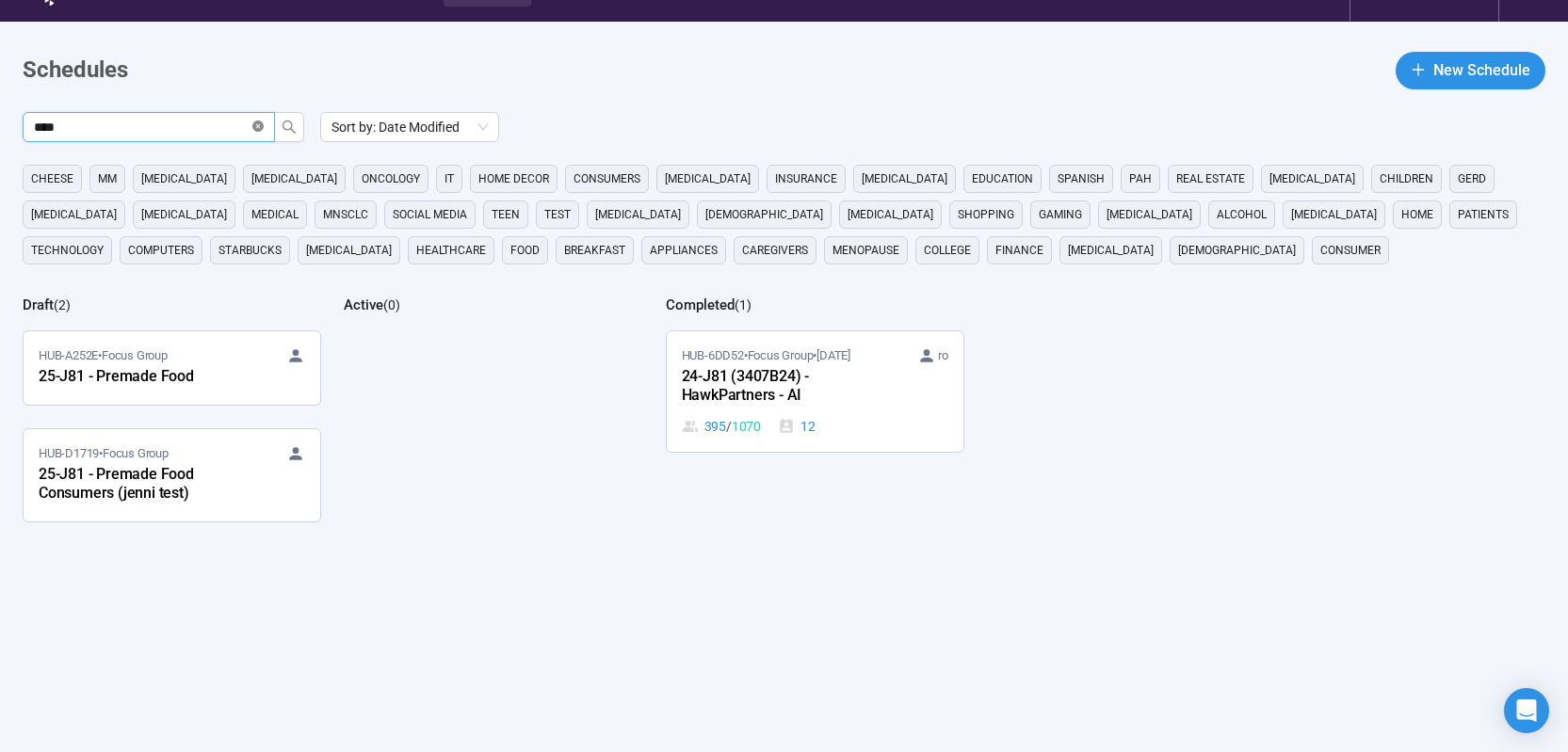
click at [260, 125] on icon "close-circle" at bounding box center [258, 126] width 11 height 11
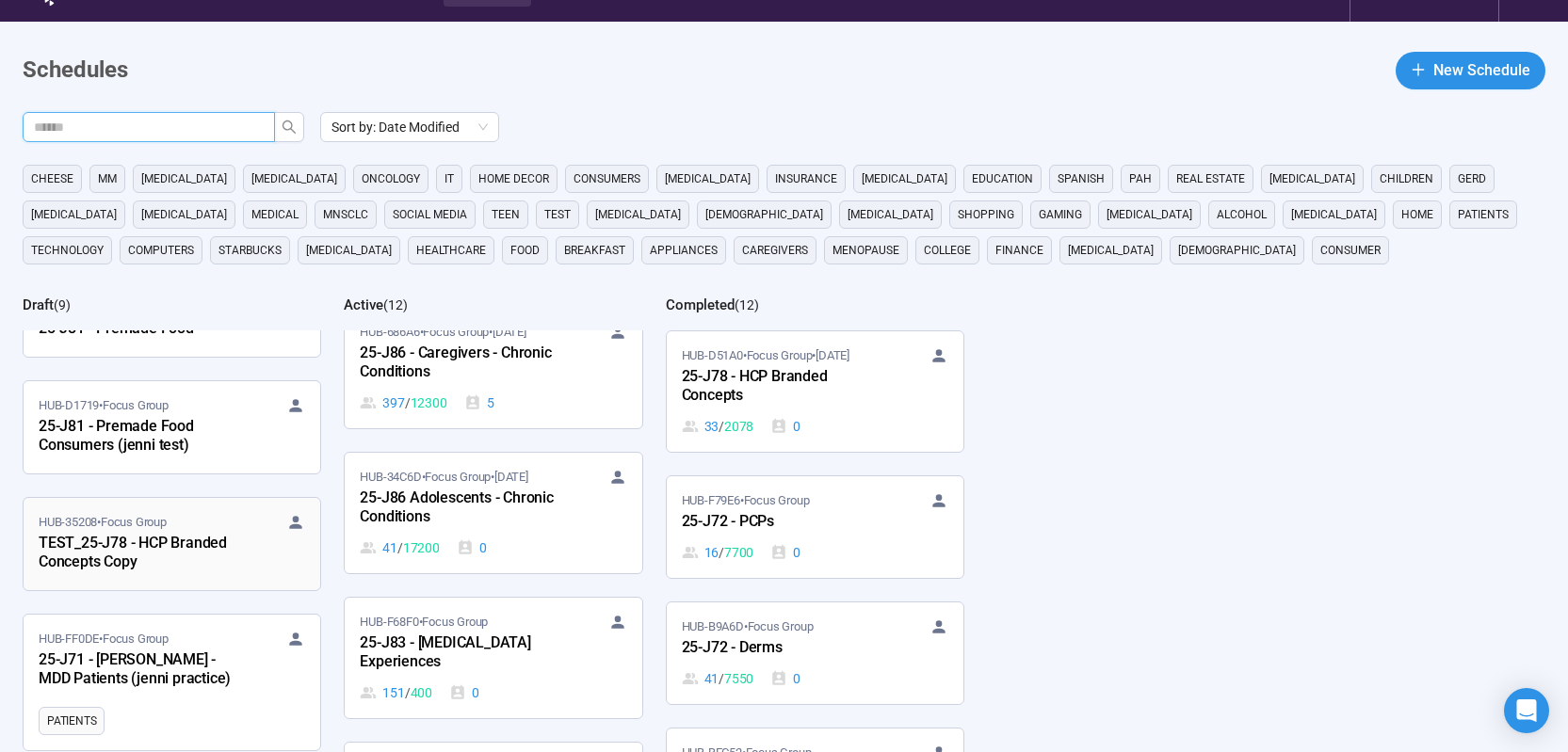
scroll to position [0, 0]
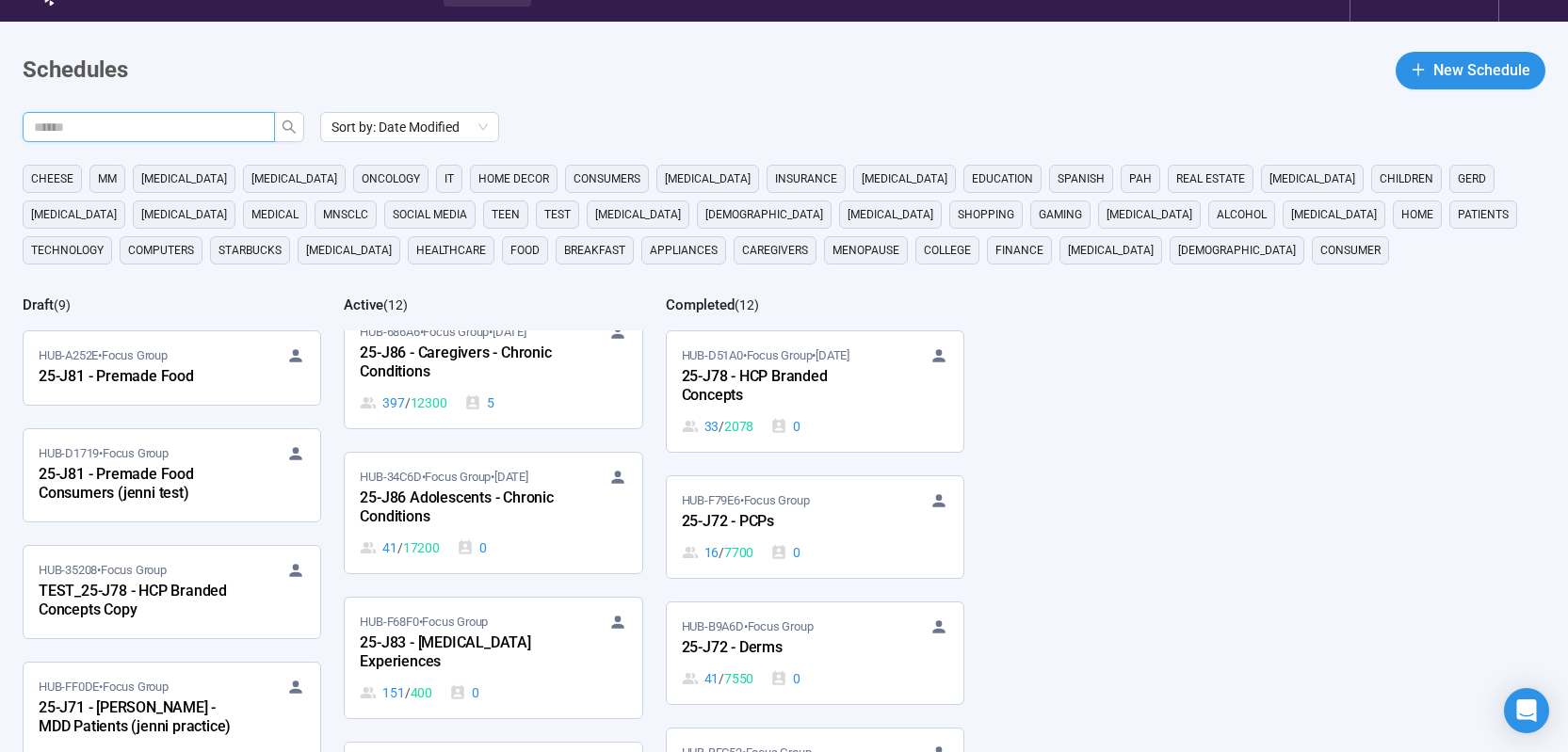
click at [139, 127] on input "text" at bounding box center [140, 127] width 215 height 21
type input "******"
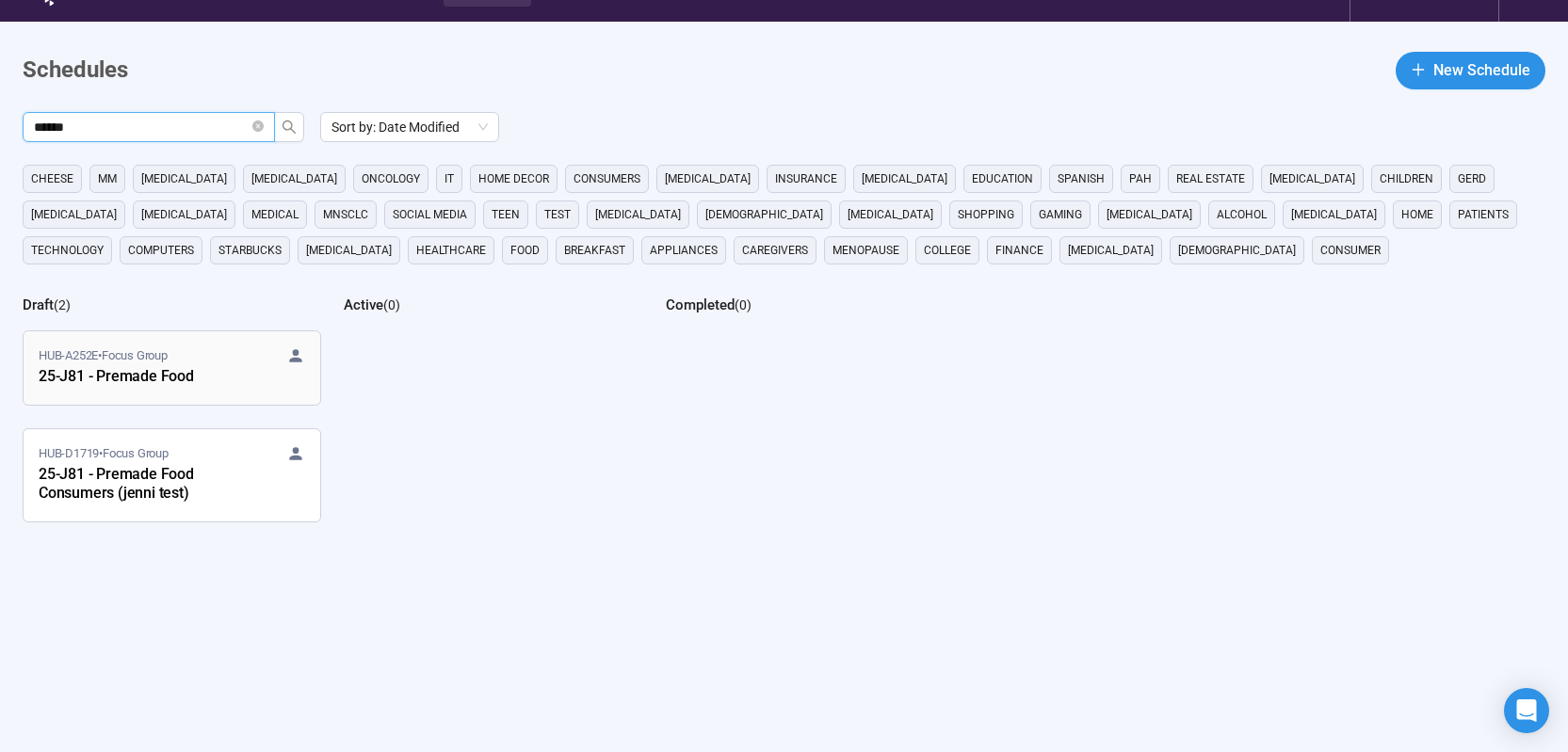
click at [229, 386] on div "25-J81 - Premade Food" at bounding box center [141, 377] width 207 height 25
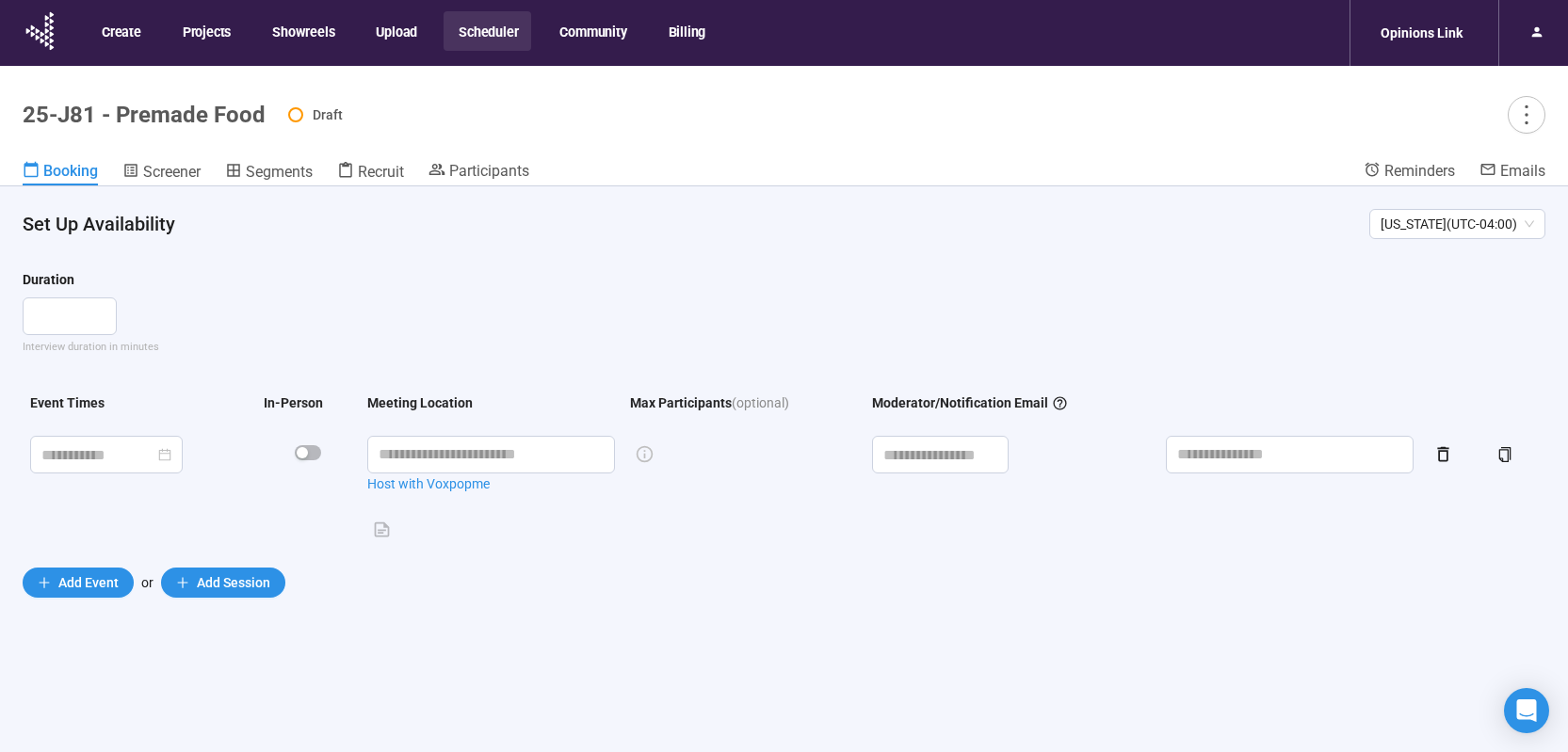
click at [502, 41] on button "Scheduler" at bounding box center [487, 31] width 88 height 39
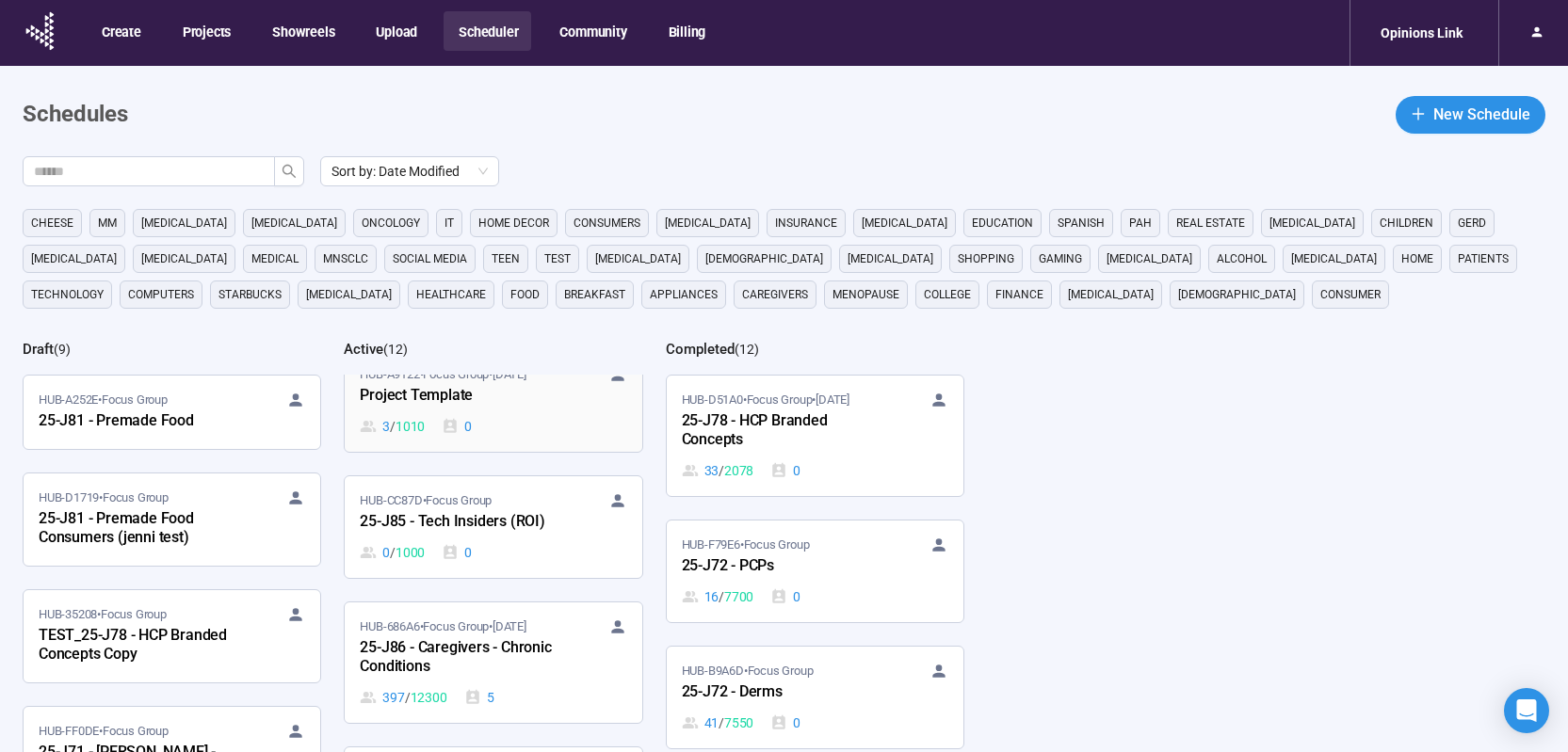
scroll to position [45, 0]
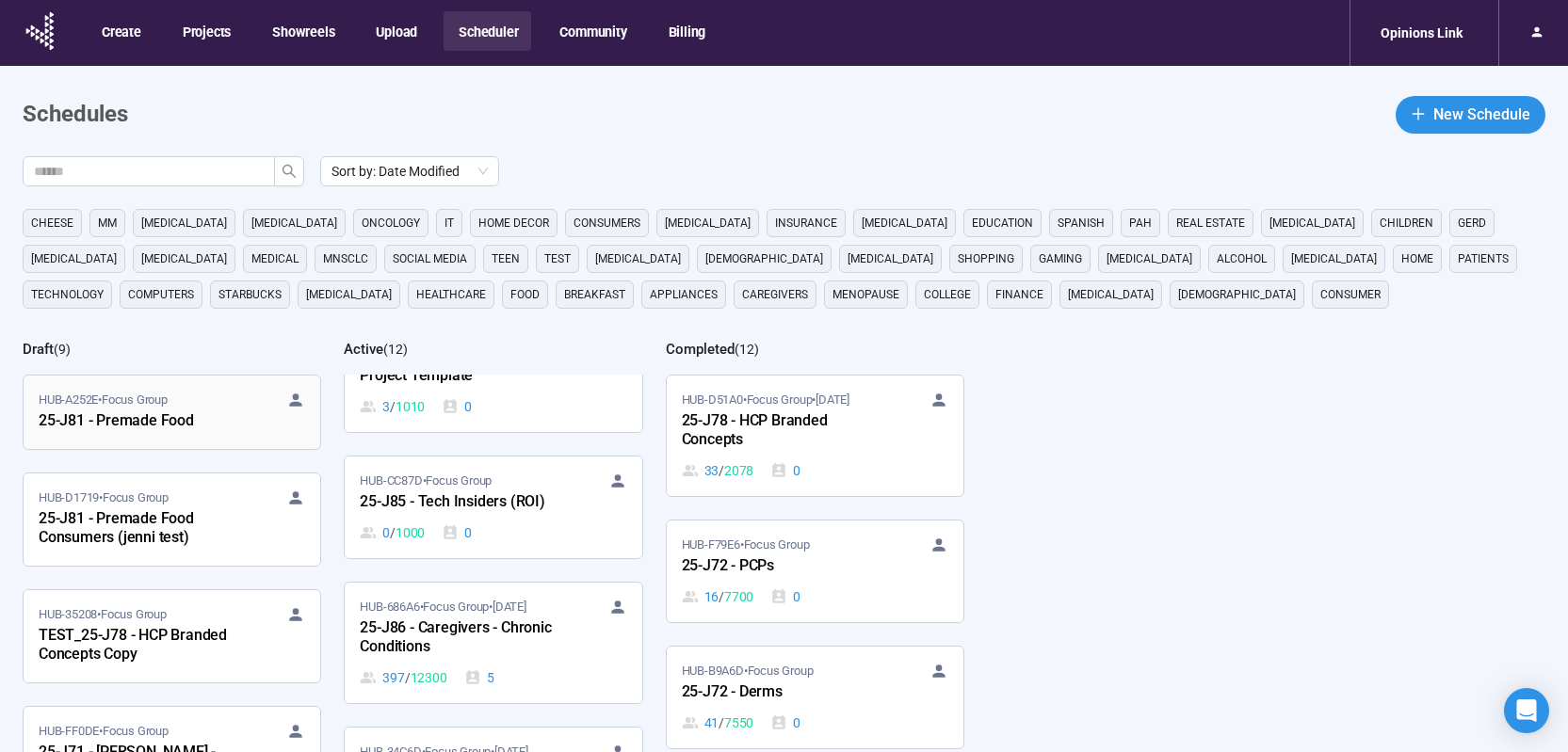
click at [226, 417] on div "25-J81 - Premade Food" at bounding box center [141, 422] width 207 height 25
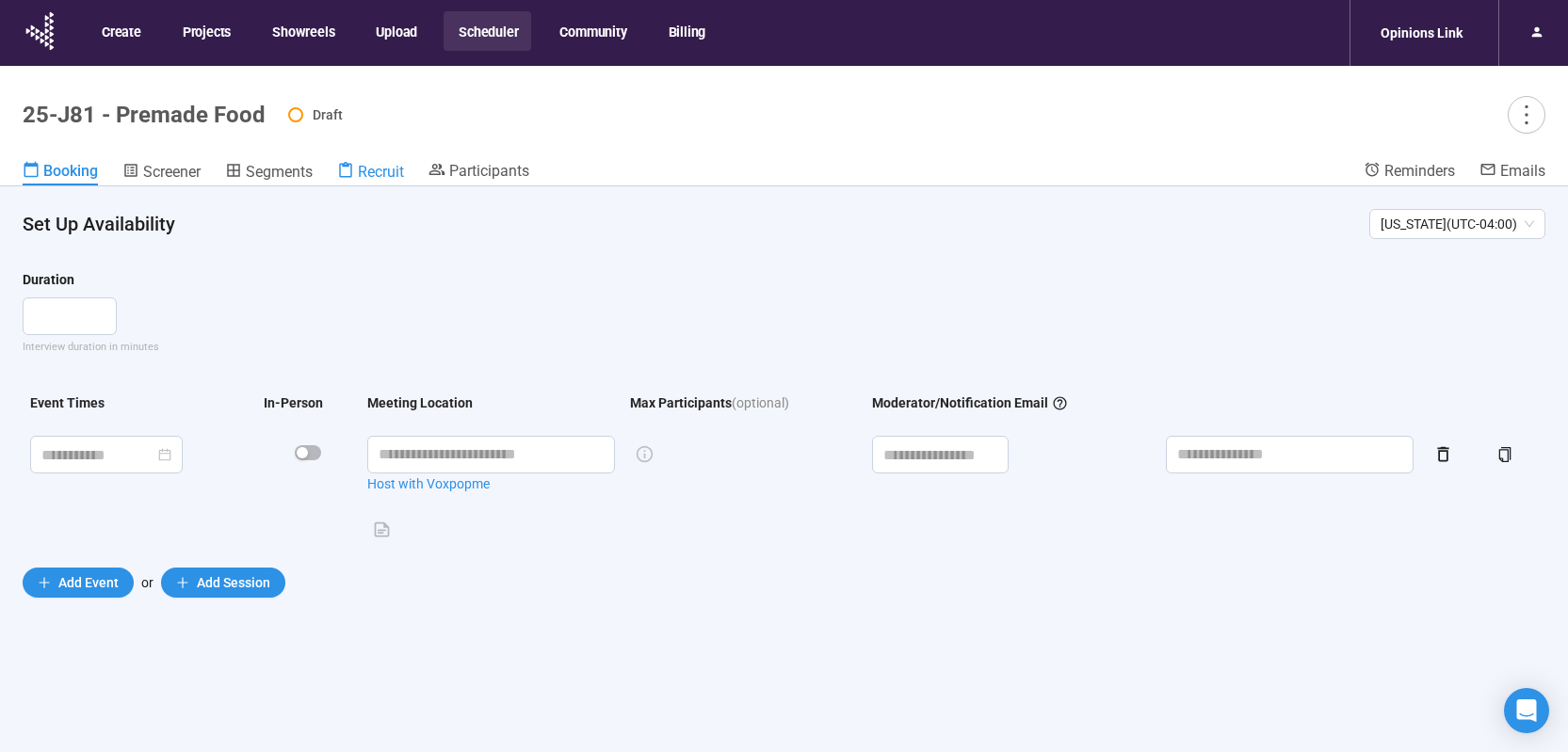
click at [369, 175] on span "Recruit" at bounding box center [380, 171] width 46 height 18
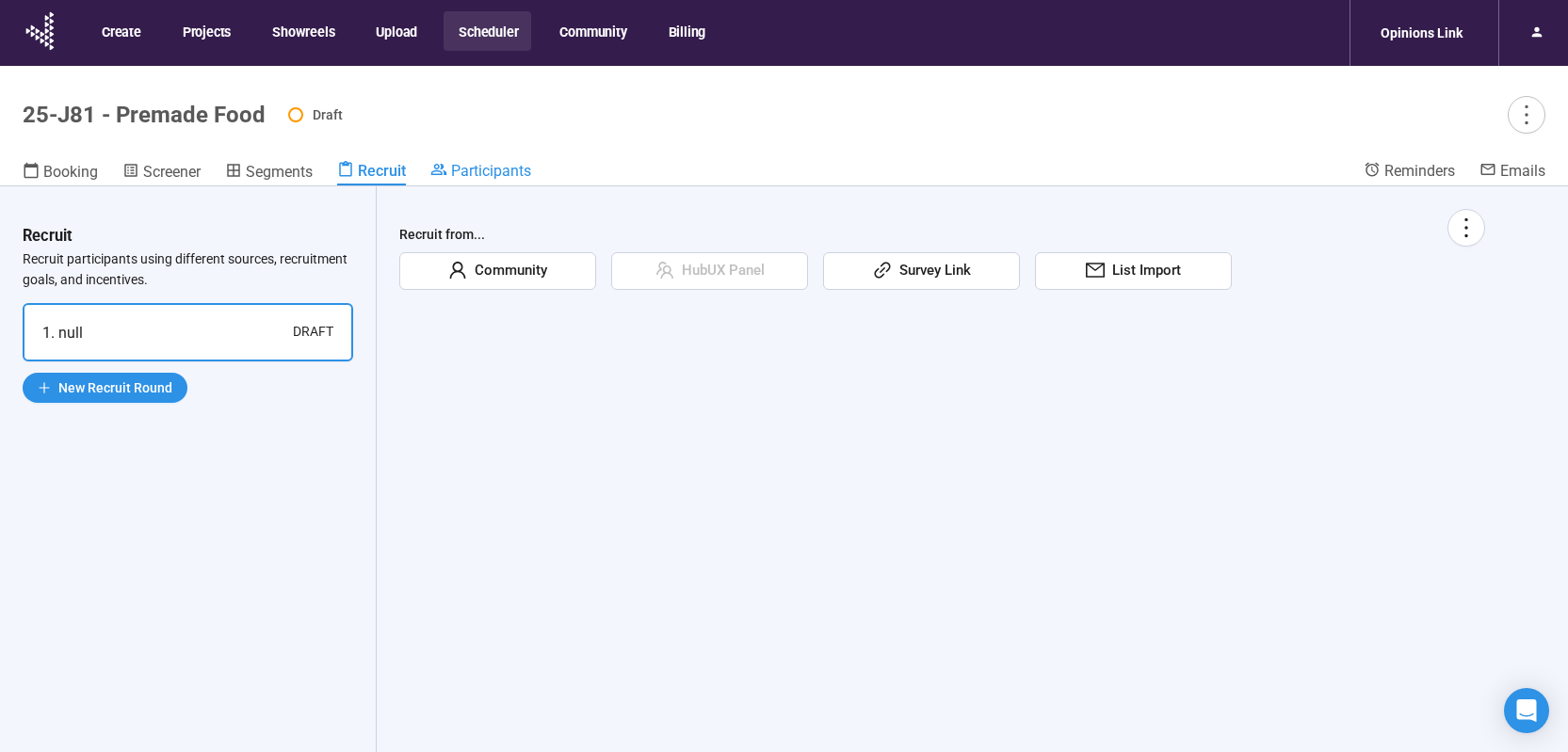
click at [455, 173] on span "Participants" at bounding box center [491, 170] width 80 height 18
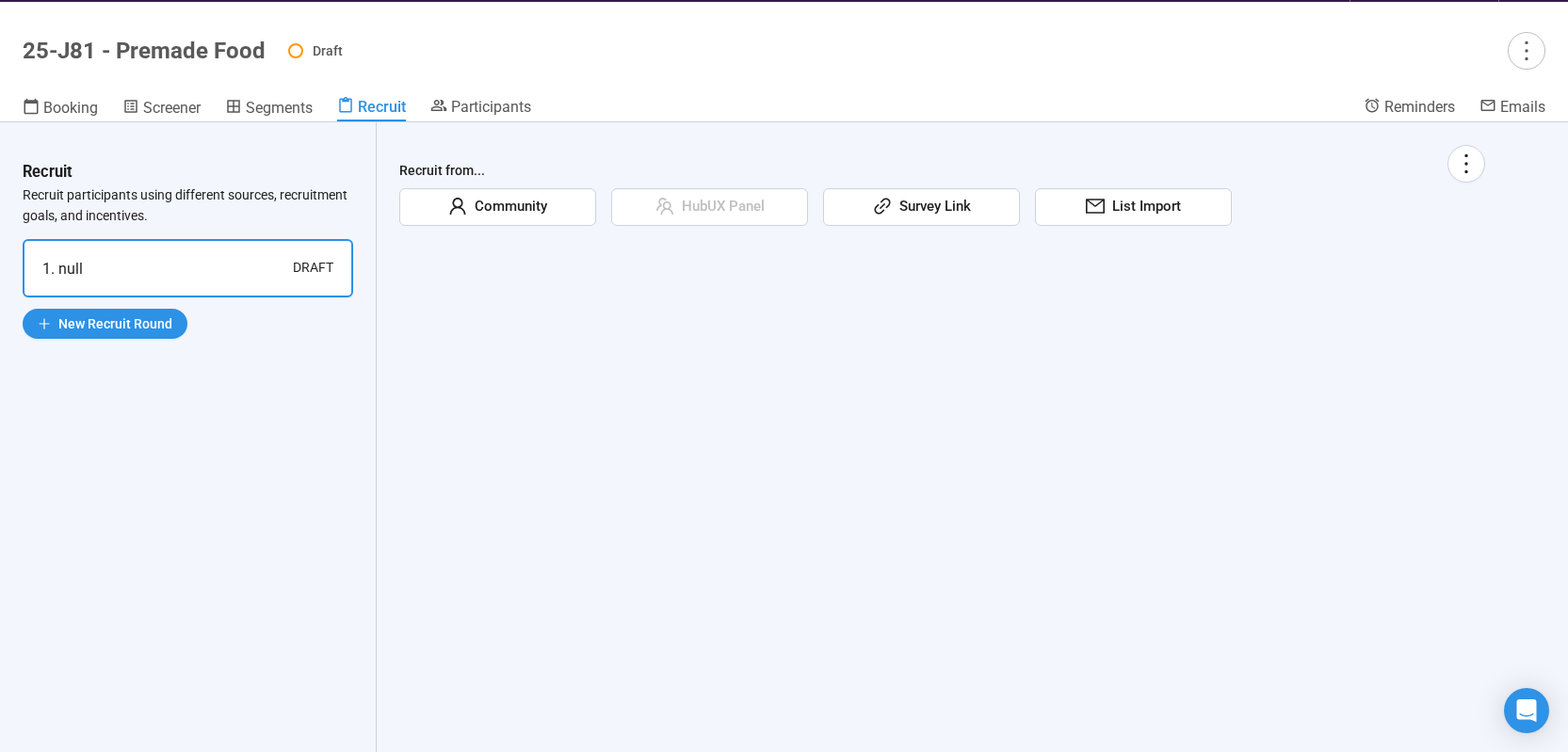
scroll to position [66, 0]
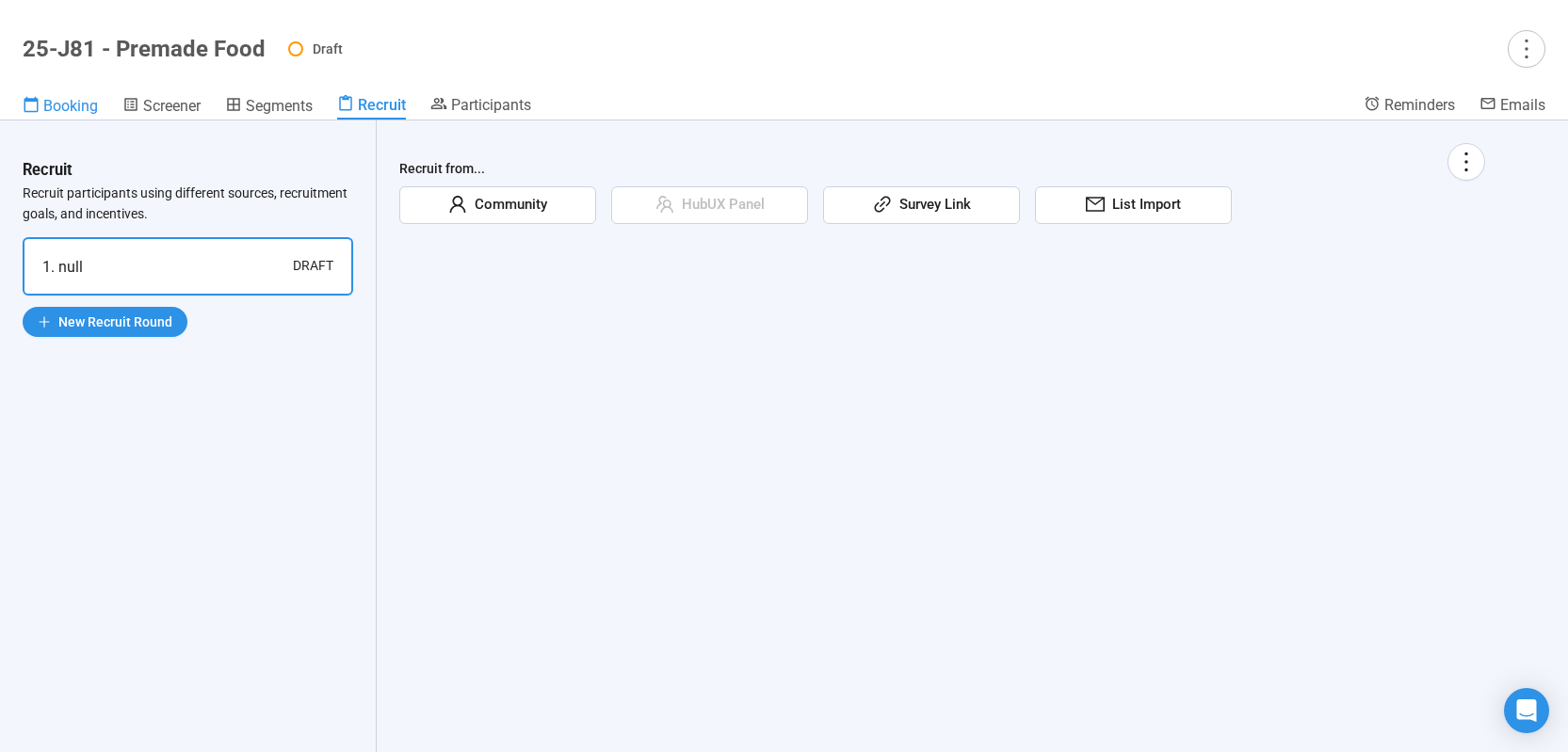
click at [83, 111] on span "Booking" at bounding box center [70, 105] width 54 height 18
click at [72, 102] on span "Booking" at bounding box center [70, 105] width 54 height 18
